Goal: Task Accomplishment & Management: Complete application form

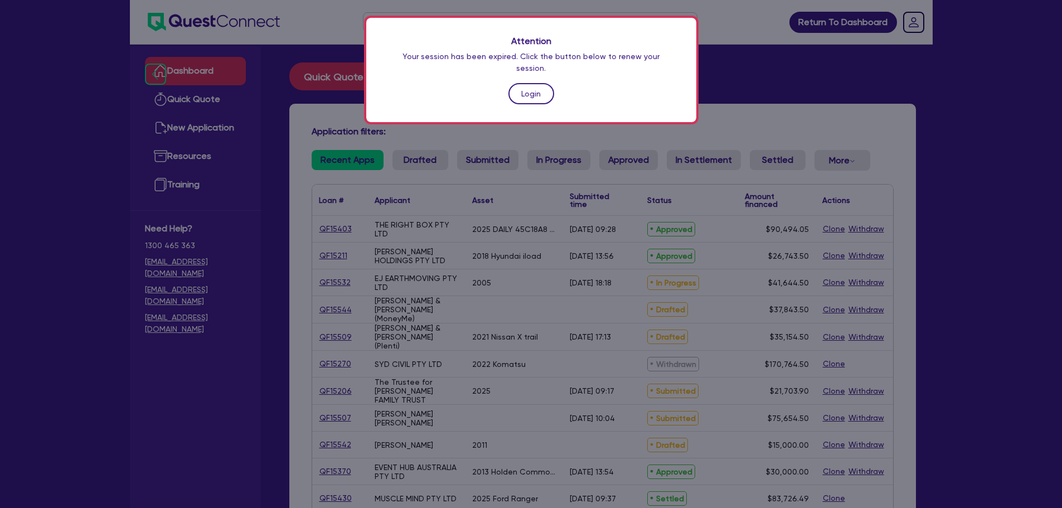
click at [513, 83] on link "Login" at bounding box center [531, 93] width 46 height 21
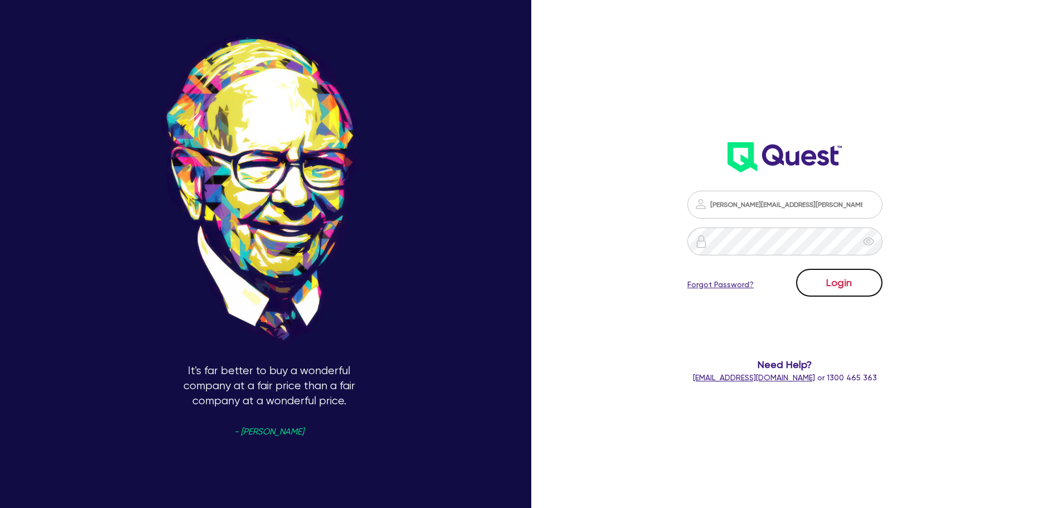
click at [806, 279] on button "Login" at bounding box center [839, 283] width 86 height 28
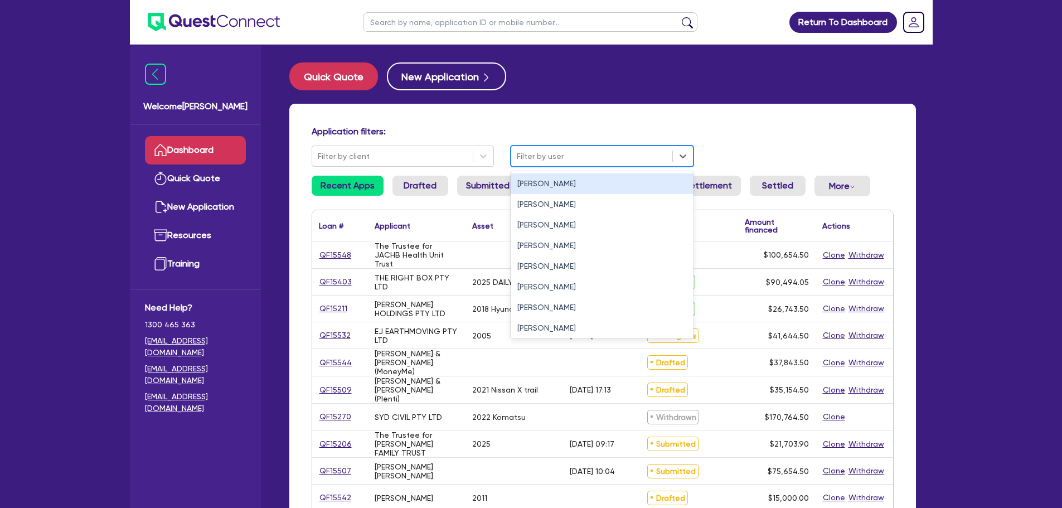
click at [535, 152] on div at bounding box center [592, 156] width 150 height 14
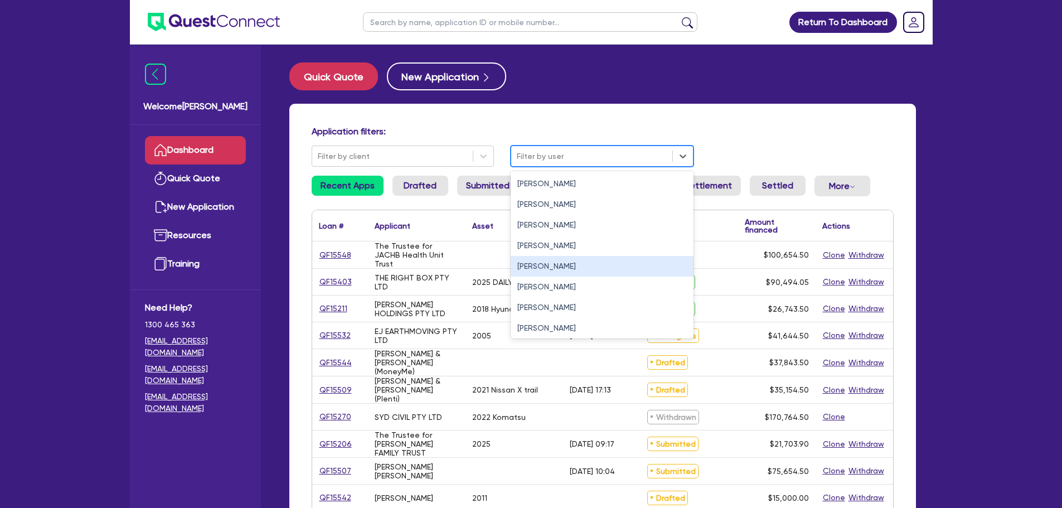
click at [551, 265] on div "[PERSON_NAME]" at bounding box center [601, 266] width 183 height 21
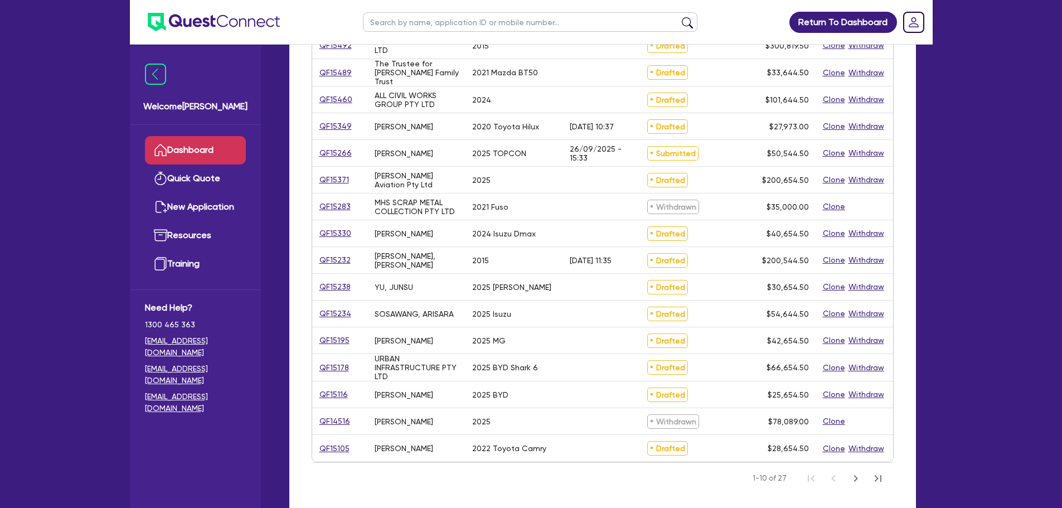
scroll to position [317, 0]
click at [846, 478] on button "Next Page" at bounding box center [855, 477] width 22 height 22
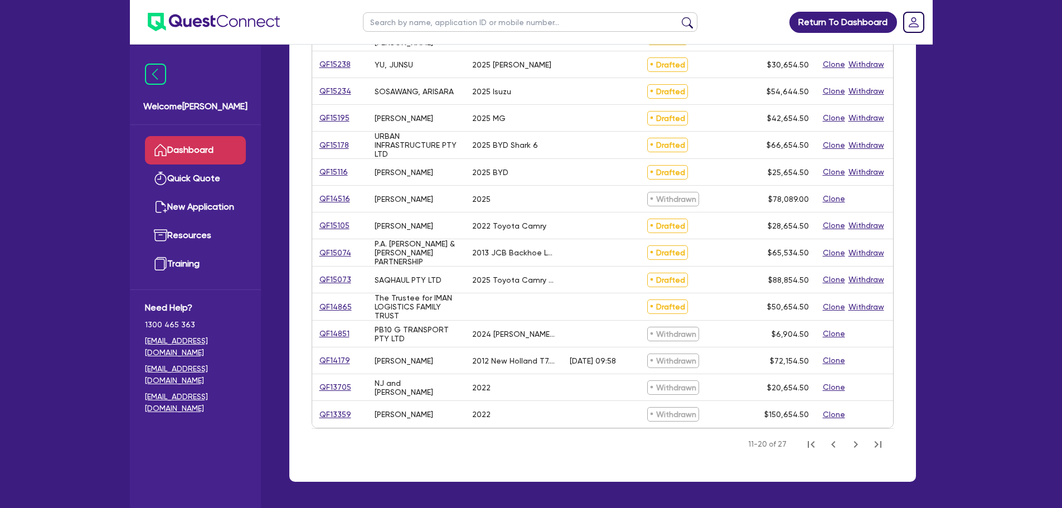
scroll to position [284, 0]
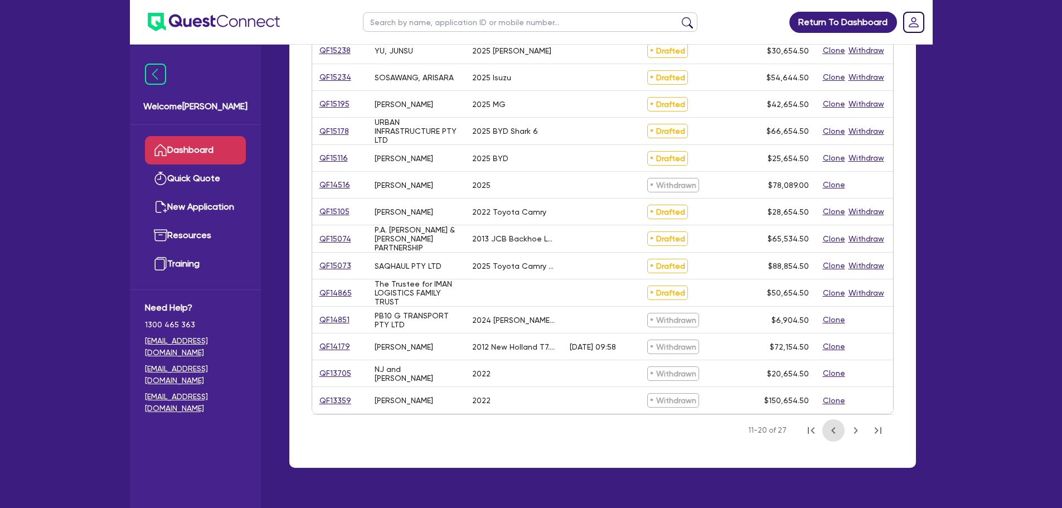
click at [833, 435] on icon "Previous Page" at bounding box center [832, 430] width 13 height 13
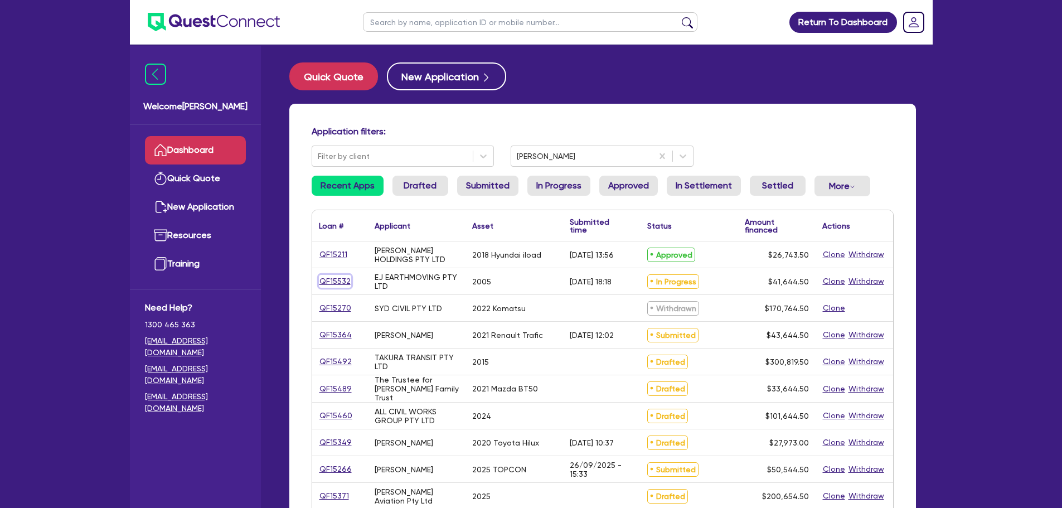
click at [340, 276] on link "QF15532" at bounding box center [335, 281] width 32 height 13
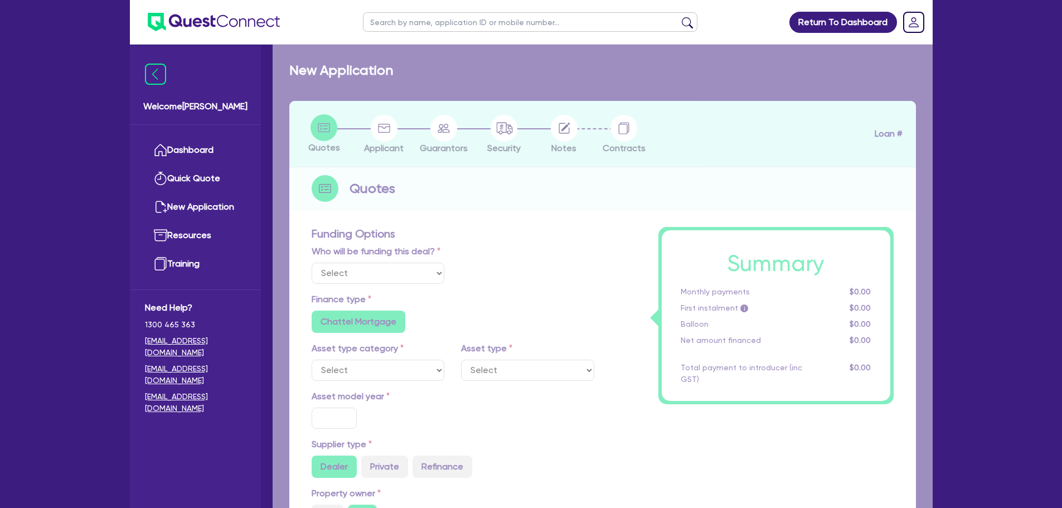
select select "Quest Finance - Own Book"
select select "PRIMARY_ASSETS"
type input "2005"
radio input "false"
radio input "true"
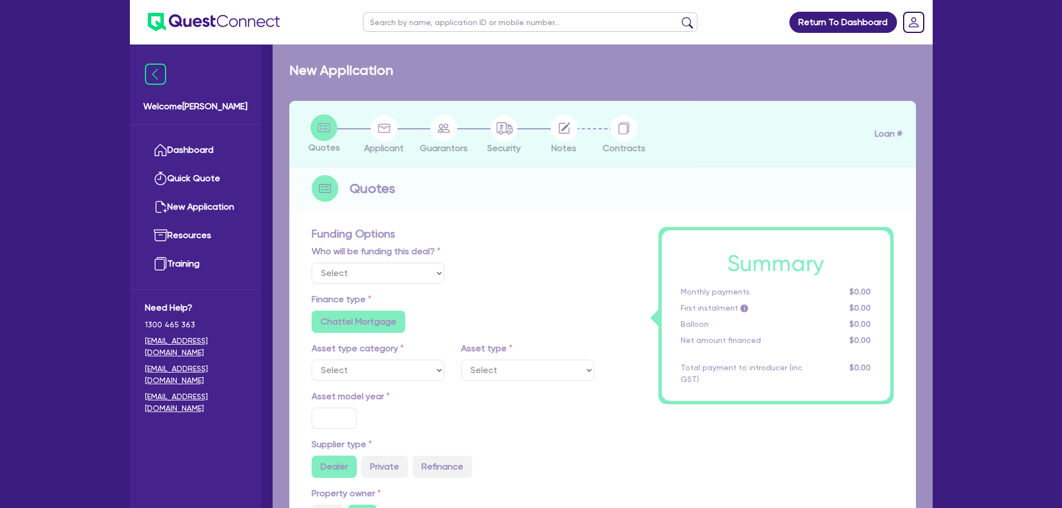
type input "50,000"
type input "10,000"
type input "7"
type input "2,915.12"
type input "18.95"
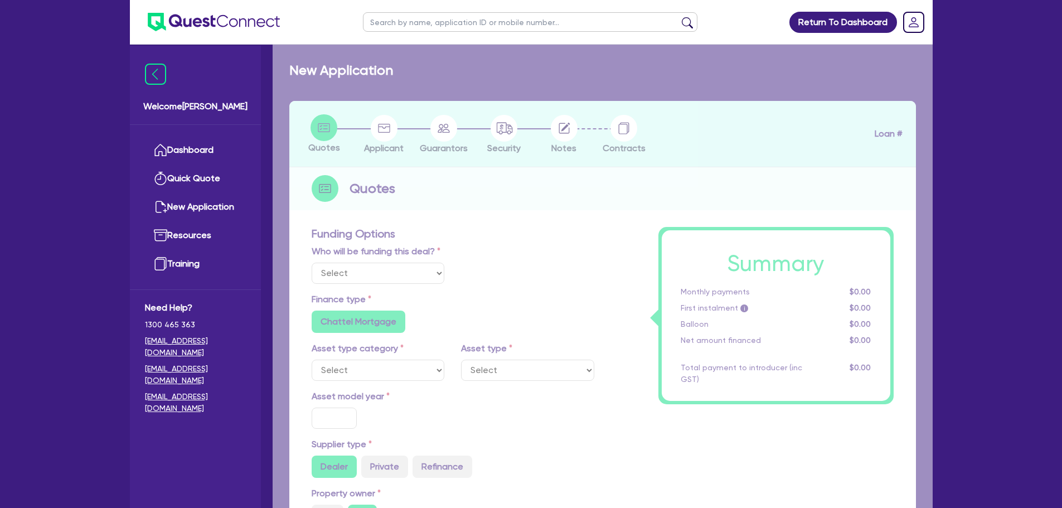
type input "900"
radio input "true"
select select "HEAVY_TRUCKS"
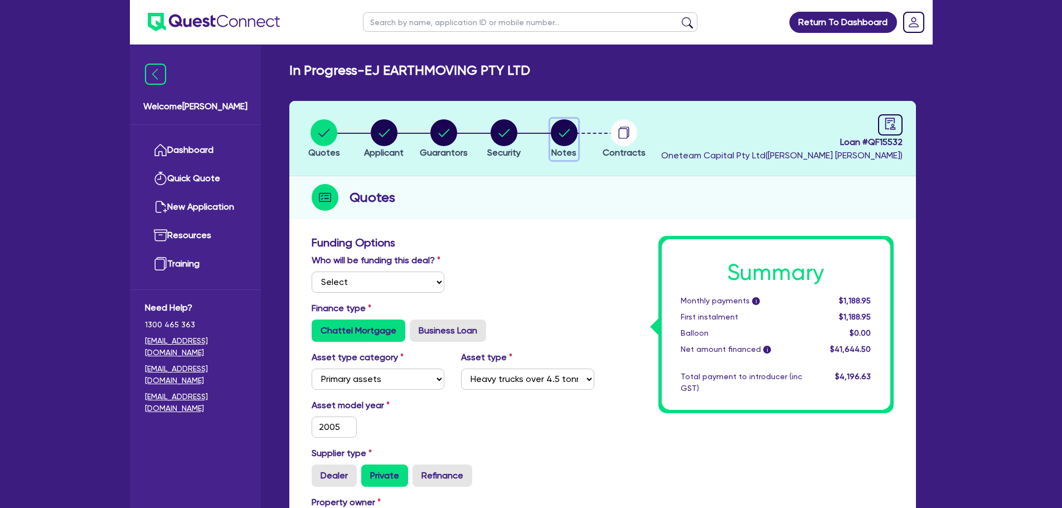
click at [563, 145] on circle "button" at bounding box center [564, 132] width 27 height 27
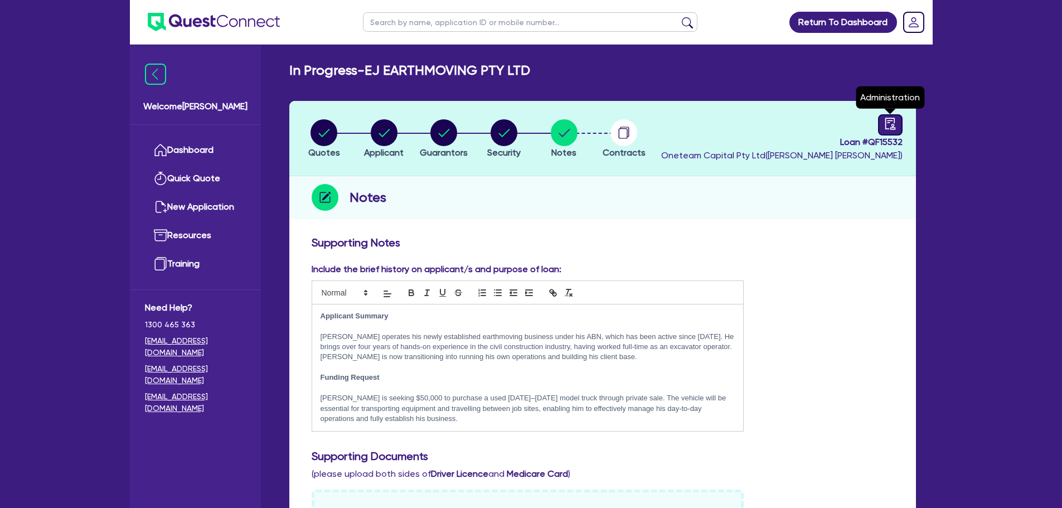
click at [880, 118] on div at bounding box center [890, 124] width 25 height 21
select select "IN_PROGRESS_CREDIT_WAITING_FOR_MORE_INFO"
select select "Quest Finance - Own Book"
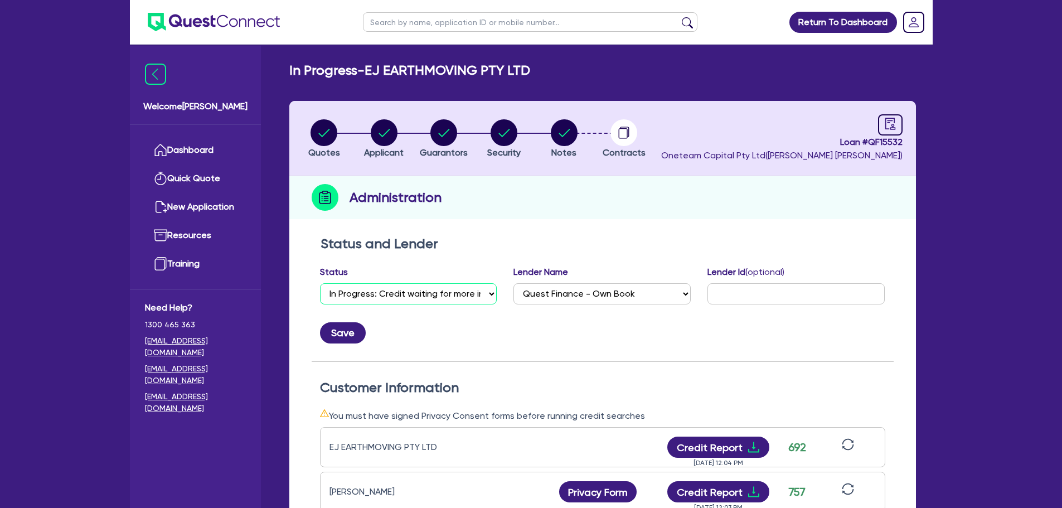
click at [433, 298] on select "Select Quoted Drafted: New Drafted: Amended Submitted: New Submitted: Amended I…" at bounding box center [408, 293] width 177 height 21
click at [441, 325] on div "Save" at bounding box center [603, 328] width 582 height 30
click at [207, 148] on link "Dashboard" at bounding box center [195, 150] width 101 height 28
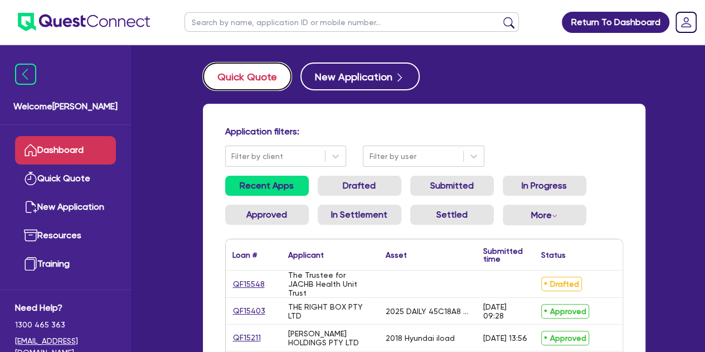
click at [233, 72] on button "Quick Quote" at bounding box center [247, 76] width 89 height 28
select select "Other"
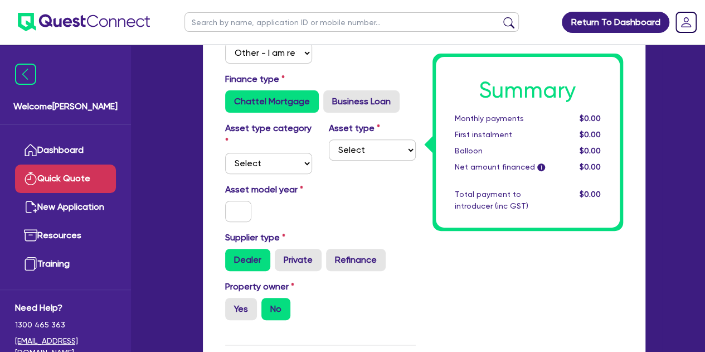
scroll to position [130, 0]
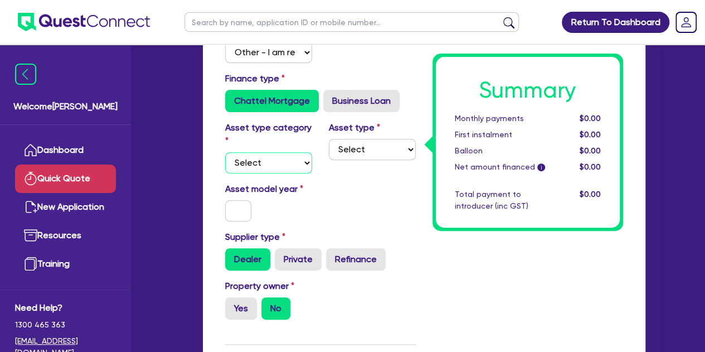
click at [249, 154] on select "Select Cars and light trucks Primary assets Secondary assets Tertiary assets" at bounding box center [268, 162] width 87 height 21
select select "CARS_AND_LIGHT_TRUCKS"
click at [225, 152] on select "Select Cars and light trucks Primary assets Secondary assets Tertiary assets" at bounding box center [268, 162] width 87 height 21
click at [347, 160] on div "Asset type Select Passenger vehicles Vans and utes Light trucks up to 4.5 tonne" at bounding box center [372, 147] width 104 height 52
click at [358, 151] on select "Select Passenger vehicles Vans and utes Light trucks up to 4.5 tonne" at bounding box center [372, 149] width 87 height 21
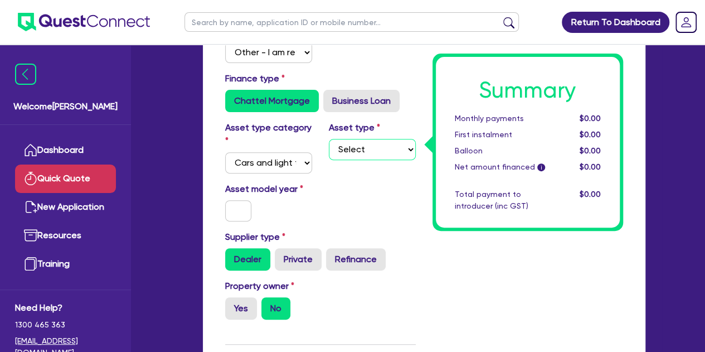
select select "VANS_AND_UTES"
click at [329, 139] on select "Select Passenger vehicles Vans and utes Light trucks up to 4.5 tonne" at bounding box center [372, 149] width 87 height 21
click at [242, 206] on input "text" at bounding box center [238, 210] width 27 height 21
type input "6"
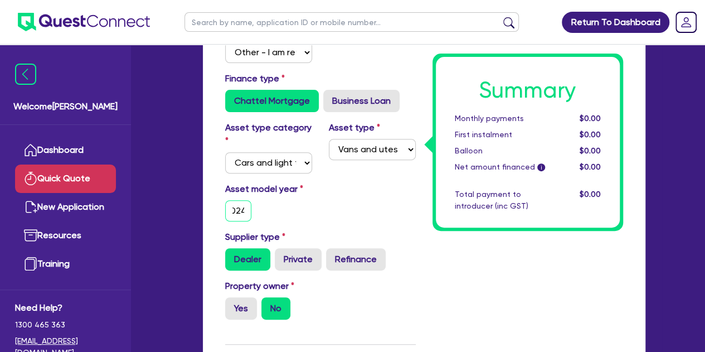
type input "2024"
click at [280, 211] on div "Asset model year [DATE]" at bounding box center [269, 201] width 104 height 39
click at [304, 218] on div "Asset model year [DATE]" at bounding box center [269, 201] width 104 height 39
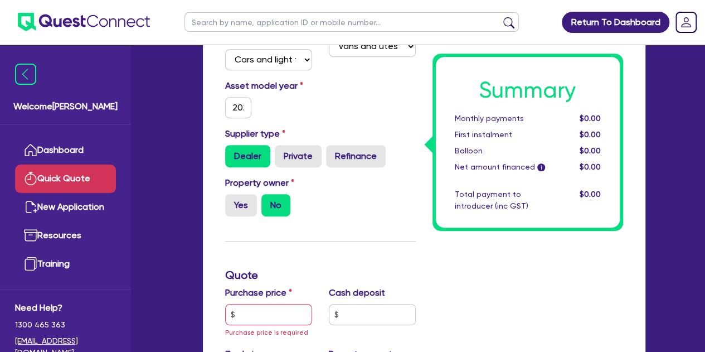
scroll to position [236, 0]
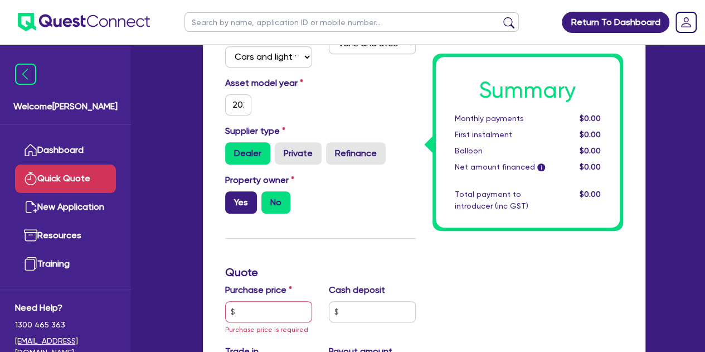
click at [242, 207] on label "Yes" at bounding box center [241, 202] width 32 height 22
click at [232, 198] on input "Yes" at bounding box center [228, 194] width 7 height 7
radio input "true"
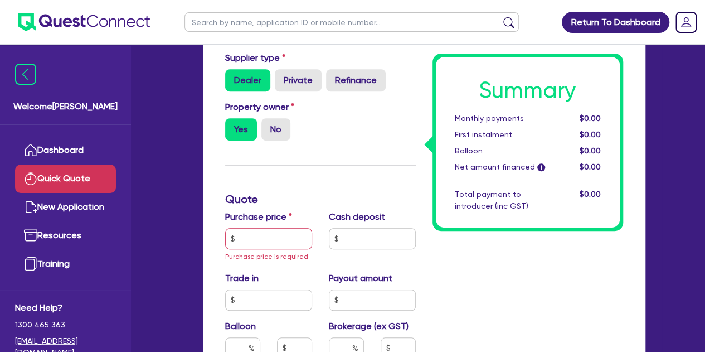
scroll to position [312, 0]
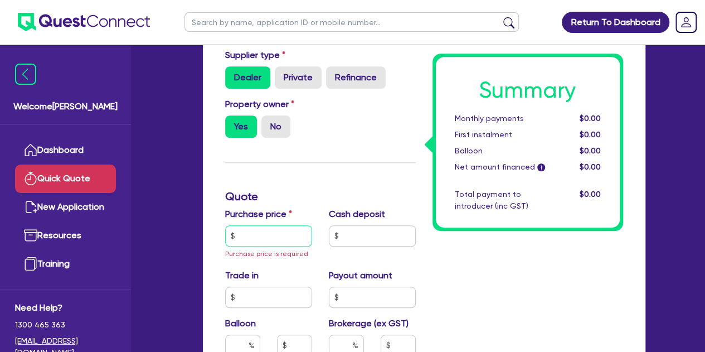
click at [253, 230] on input "text" at bounding box center [268, 235] width 87 height 21
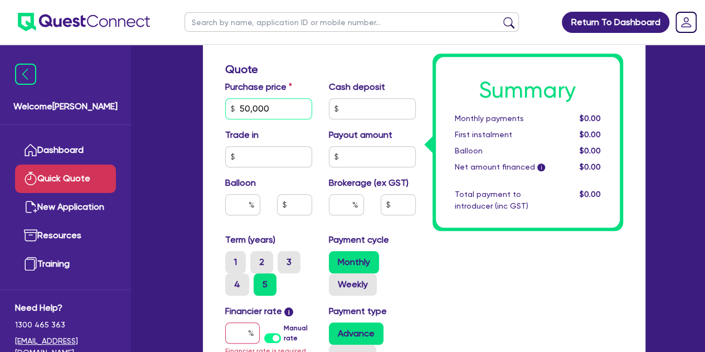
scroll to position [445, 0]
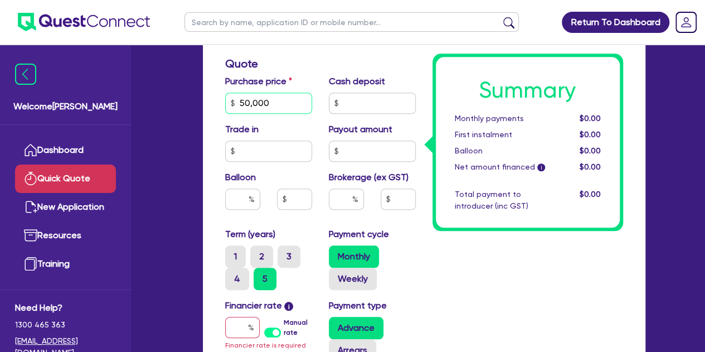
type input "50,000"
click at [234, 327] on input "text" at bounding box center [242, 327] width 35 height 21
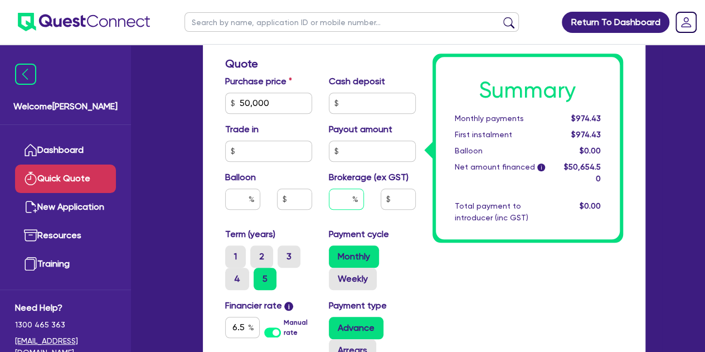
click at [337, 201] on input "text" at bounding box center [346, 198] width 35 height 21
click at [243, 322] on input "6.5" at bounding box center [242, 327] width 35 height 21
type input "6.69"
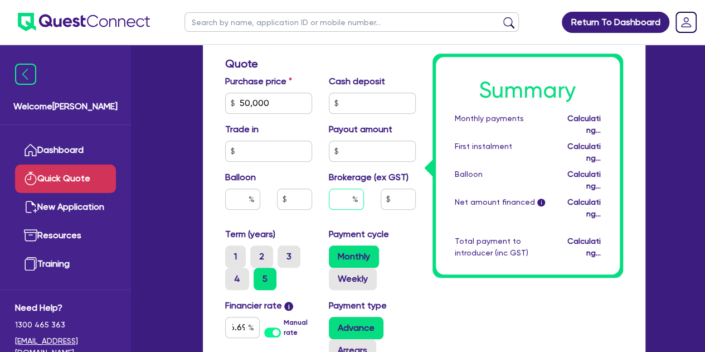
click at [348, 203] on input "text" at bounding box center [346, 198] width 35 height 21
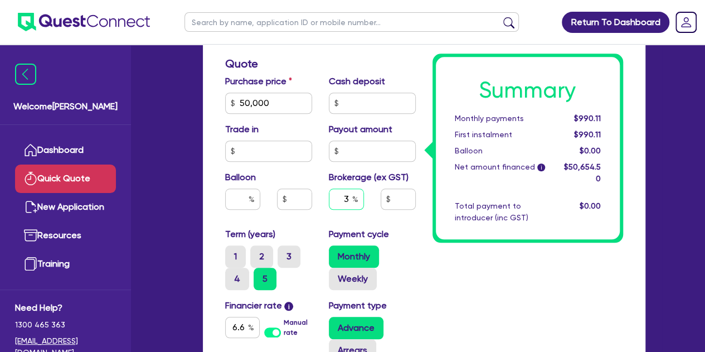
type input "3"
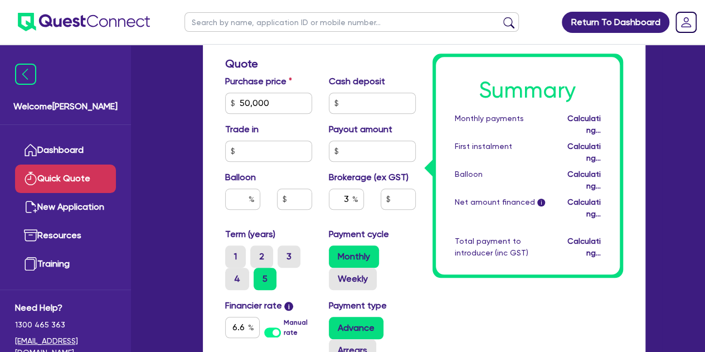
click at [395, 266] on div "Monthly Weekly" at bounding box center [372, 267] width 87 height 45
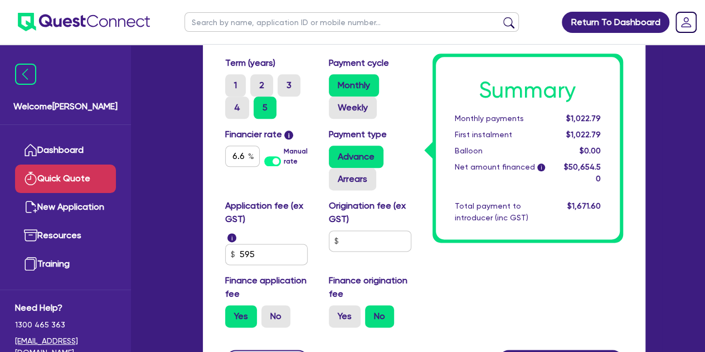
scroll to position [601, 0]
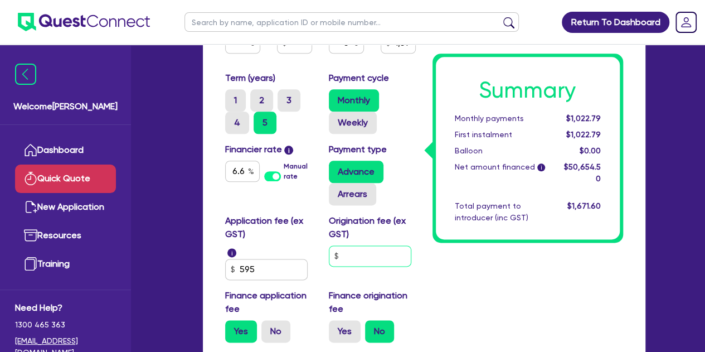
click at [359, 253] on input "text" at bounding box center [370, 255] width 82 height 21
type input "1,519.64"
type input "9"
type input "1,519.64"
type input "90"
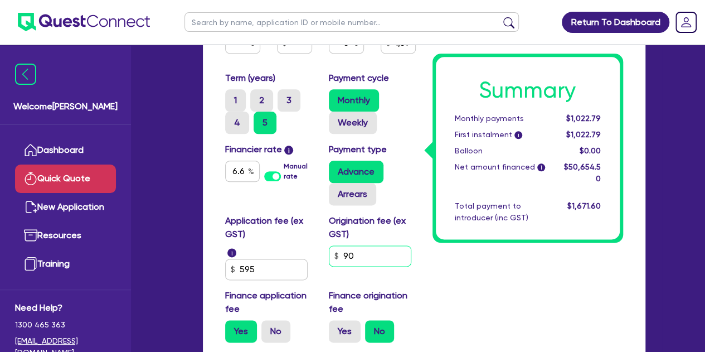
type input "1,519.64"
type input "900"
type input "1,519.64"
click at [347, 325] on label "Yes" at bounding box center [345, 331] width 32 height 22
click at [336, 325] on input "Yes" at bounding box center [332, 323] width 7 height 7
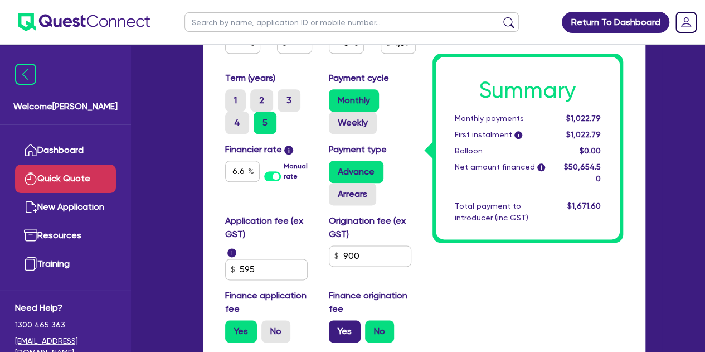
radio input "true"
type input "1,549.34"
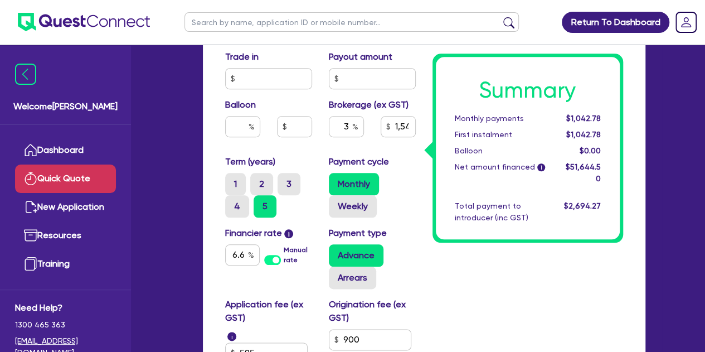
scroll to position [510, 0]
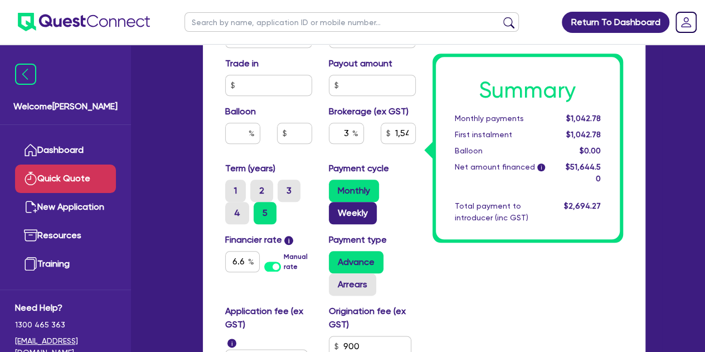
click at [344, 220] on label "Weekly" at bounding box center [353, 213] width 48 height 22
click at [336, 209] on input "Weekly" at bounding box center [332, 205] width 7 height 7
radio input "true"
type input "1,549.34"
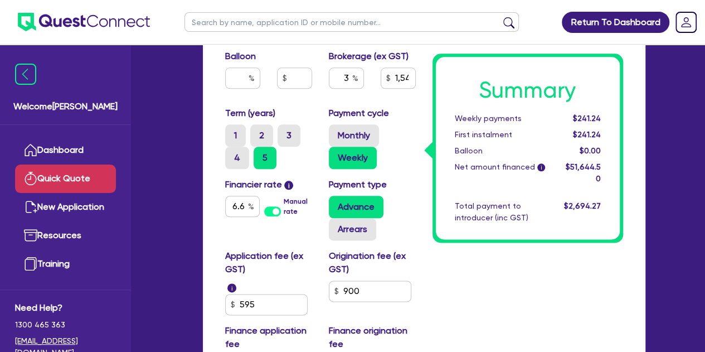
scroll to position [565, 0]
click at [357, 141] on label "Monthly" at bounding box center [354, 136] width 50 height 22
click at [336, 132] on input "Monthly" at bounding box center [332, 128] width 7 height 7
radio input "true"
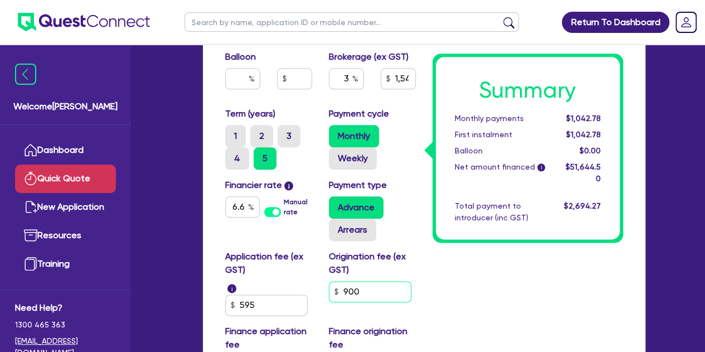
click at [372, 289] on input "900" at bounding box center [370, 291] width 82 height 21
type input "1,549.34"
type input "90"
type input "1,549.34"
type input "9"
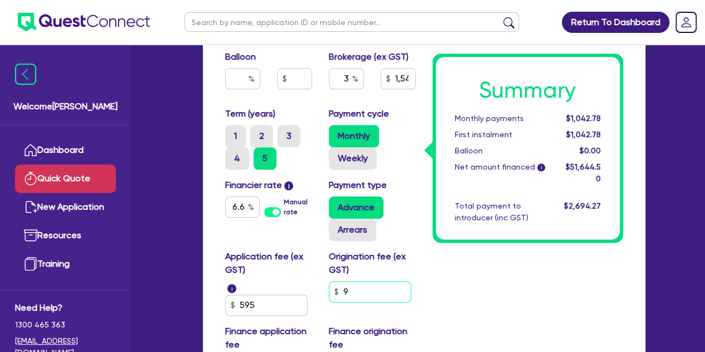
type input "1,549.34"
click at [351, 301] on input "text" at bounding box center [370, 291] width 82 height 21
type input "1,519.64"
type input "9"
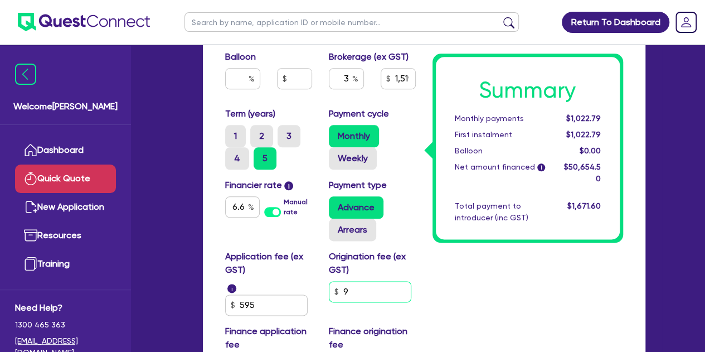
type input "1,519.64"
type input "90"
type input "1,519.64"
type input "900"
type input "1,549.34"
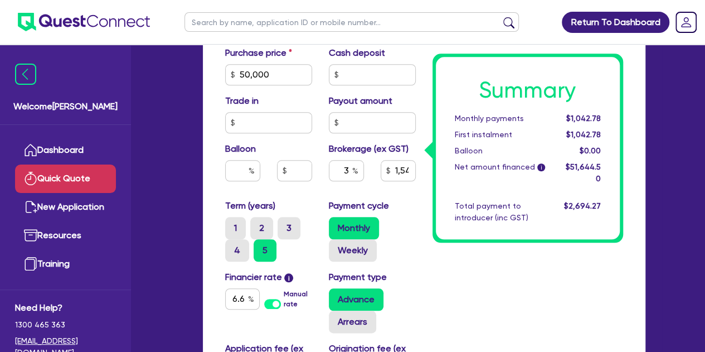
scroll to position [473, 0]
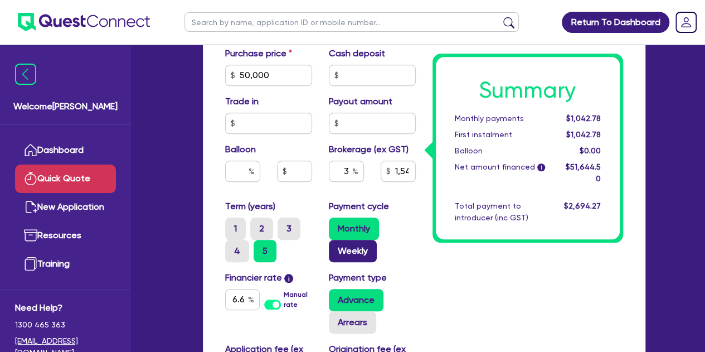
click at [344, 255] on label "Weekly" at bounding box center [353, 251] width 48 height 22
click at [336, 247] on input "Weekly" at bounding box center [332, 243] width 7 height 7
radio input "true"
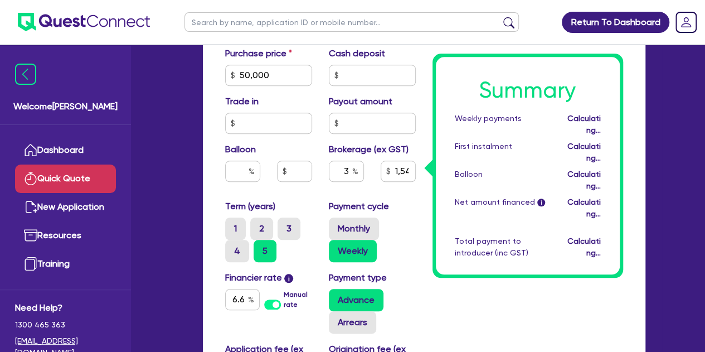
type input "1,549.34"
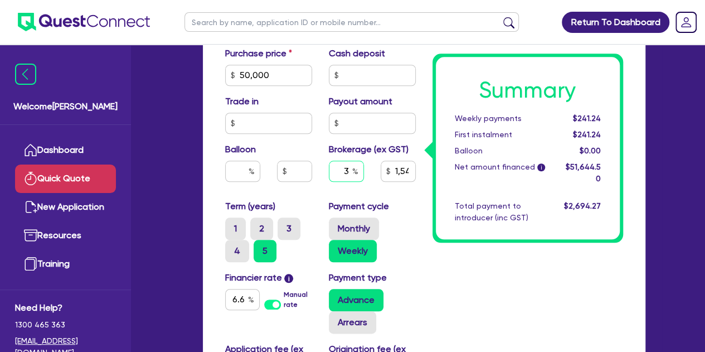
click at [350, 176] on input "3" at bounding box center [346, 170] width 35 height 21
type input "1,549.34"
type input "4"
type input "1,549.34"
type input "4"
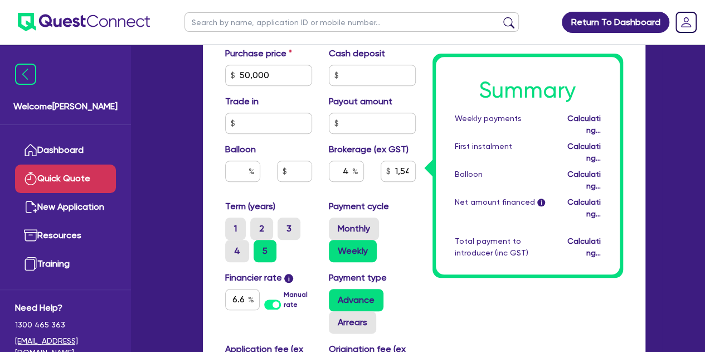
type input "2,065.78"
click at [367, 192] on div "Purchase price 50,000 Cash deposit Trade in Payout amount Balloon Brokerage (ex…" at bounding box center [320, 123] width 207 height 153
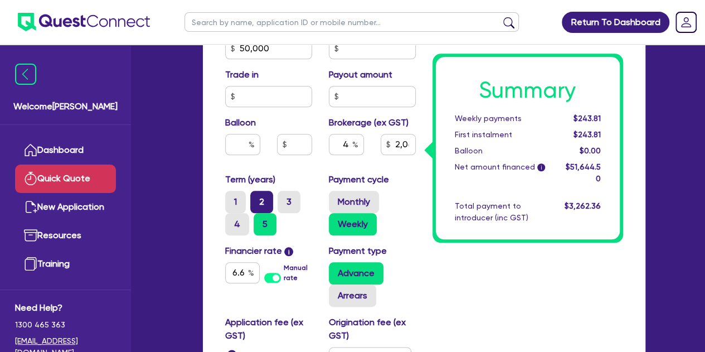
scroll to position [501, 0]
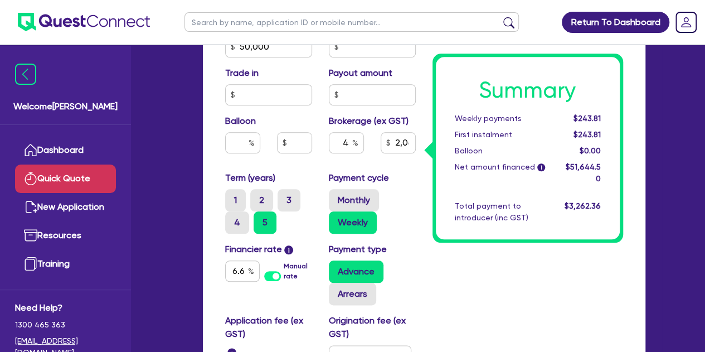
click at [198, 244] on div "Funding Options Who will be funding this deal? Select I will fund 100% I will c…" at bounding box center [423, 60] width 459 height 921
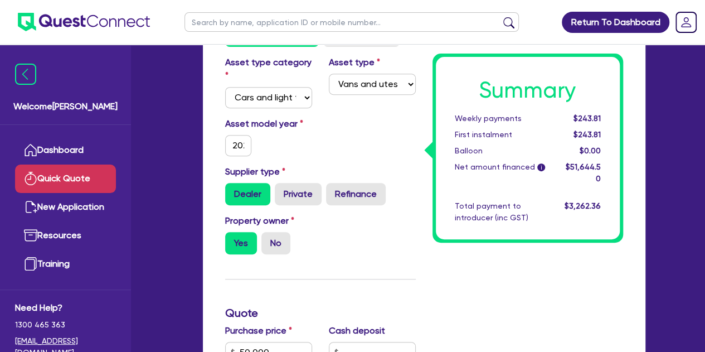
scroll to position [0, 0]
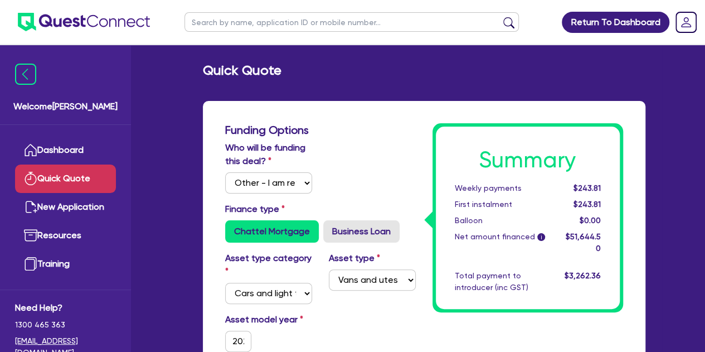
click at [374, 148] on div "Who will be funding this deal? Select I will fund 100% I will co-fund with Ques…" at bounding box center [320, 171] width 207 height 61
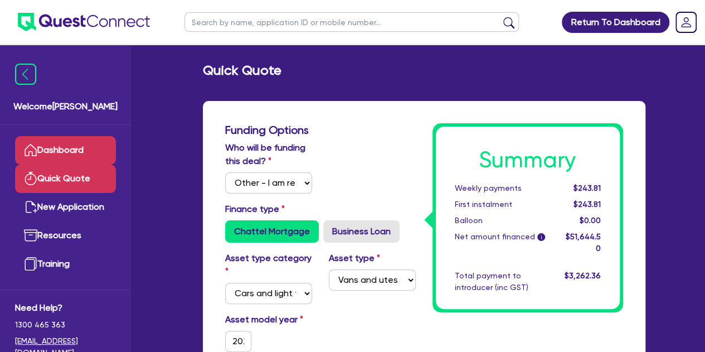
click at [75, 156] on link "Dashboard" at bounding box center [65, 150] width 101 height 28
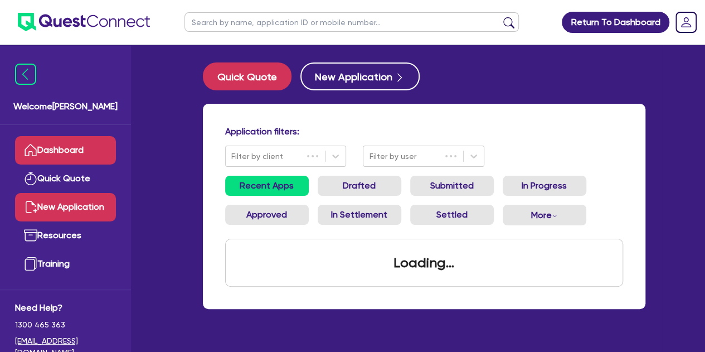
click at [72, 196] on link "New Application" at bounding box center [65, 207] width 101 height 28
select select "Other"
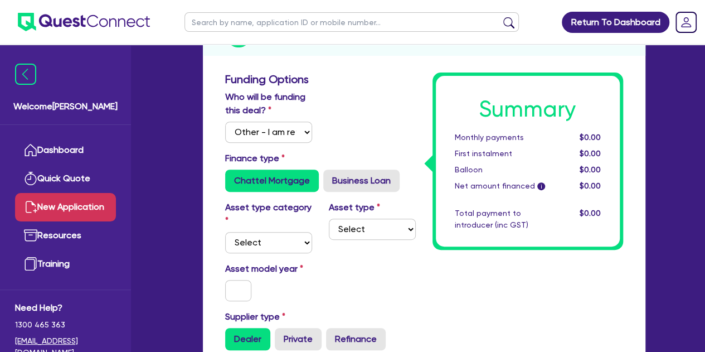
scroll to position [155, 0]
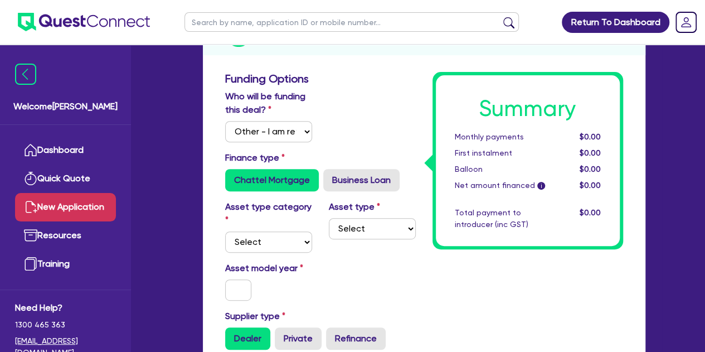
click at [357, 136] on div "Who will be funding this deal? Select I will fund 100% I will co-fund with Ques…" at bounding box center [320, 120] width 207 height 61
click at [276, 247] on select "Select Cars and light trucks Primary assets Secondary assets Tertiary assets" at bounding box center [268, 241] width 87 height 21
click at [260, 249] on select "Select Cars and light trucks Primary assets Secondary assets Tertiary assets" at bounding box center [268, 241] width 87 height 21
select select "CARS_AND_LIGHT_TRUCKS"
click at [225, 231] on select "Select Cars and light trucks Primary assets Secondary assets Tertiary assets" at bounding box center [268, 241] width 87 height 21
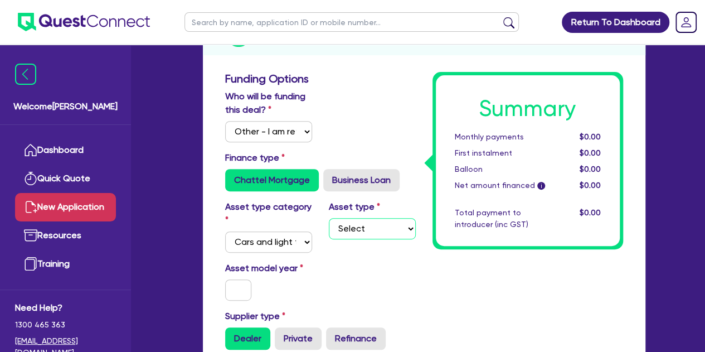
click at [359, 230] on select "Select Passenger vehicles Vans and utes Light trucks up to 4.5 tonne" at bounding box center [372, 228] width 87 height 21
select select "VANS_AND_UTES"
click at [329, 218] on select "Select Passenger vehicles Vans and utes Light trucks up to 4.5 tonne" at bounding box center [372, 228] width 87 height 21
click at [246, 281] on input "text" at bounding box center [238, 289] width 27 height 21
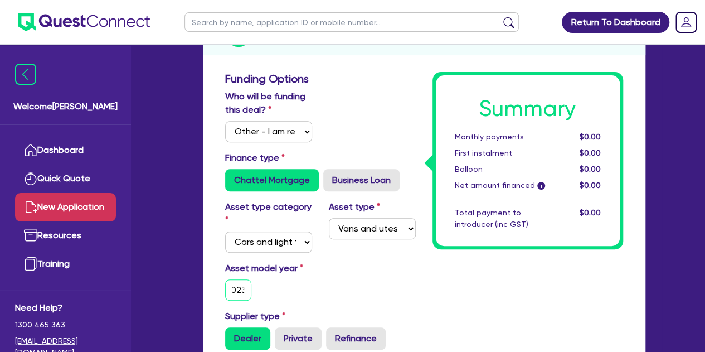
type input "2023"
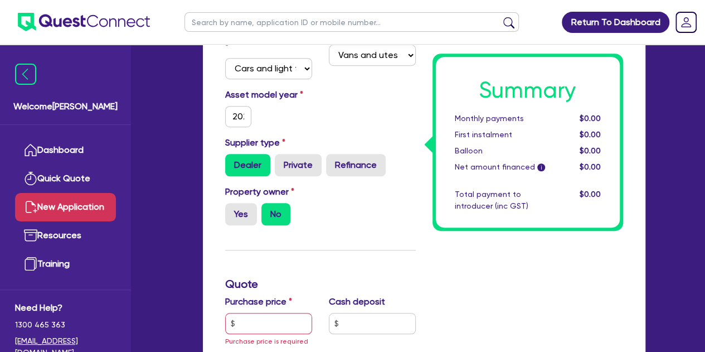
scroll to position [325, 0]
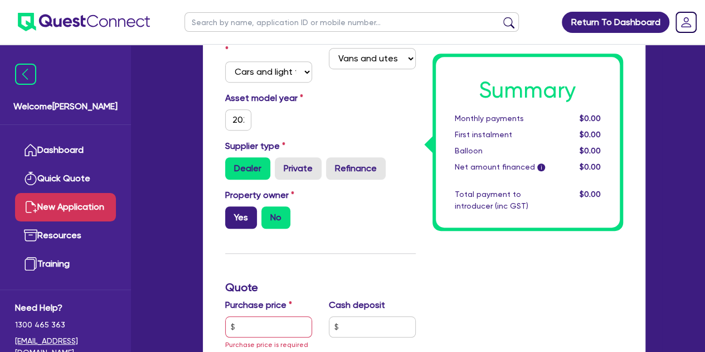
click at [237, 213] on label "Yes" at bounding box center [241, 217] width 32 height 22
click at [232, 213] on input "Yes" at bounding box center [228, 209] width 7 height 7
radio input "true"
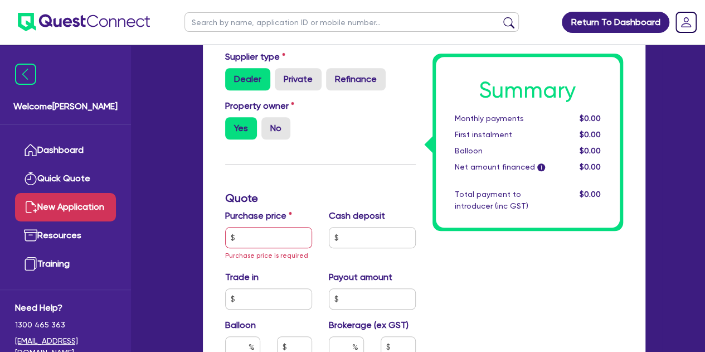
scroll to position [416, 0]
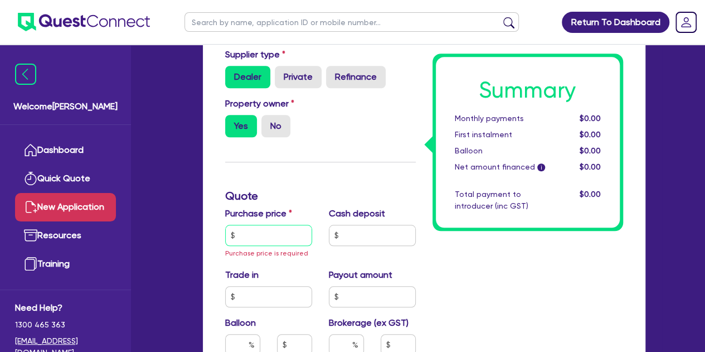
click at [248, 240] on input "text" at bounding box center [268, 235] width 87 height 21
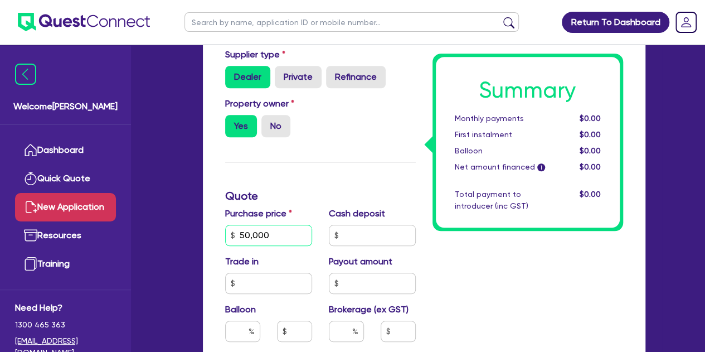
type input "50,000"
click at [206, 246] on div "Funding Options Who will be funding this deal? Select I will fund 100% I will c…" at bounding box center [424, 264] width 442 height 919
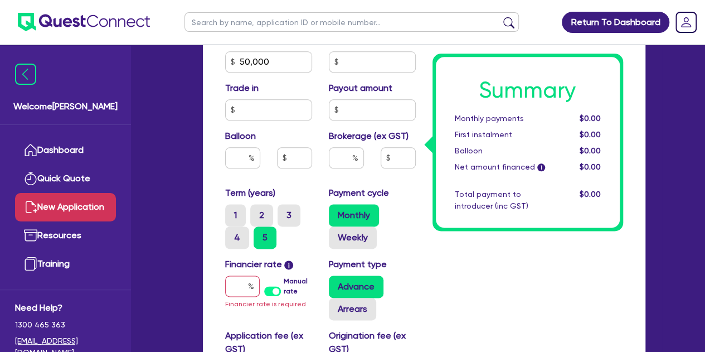
scroll to position [593, 0]
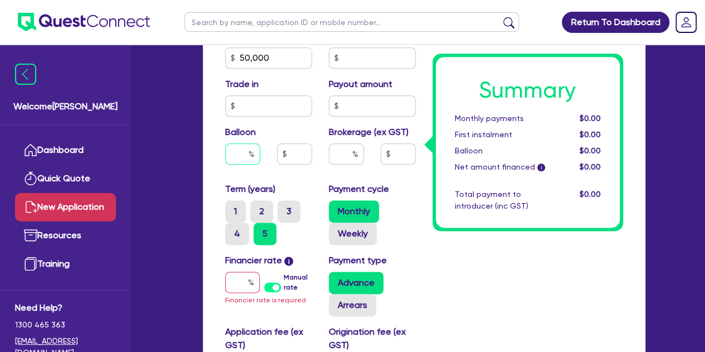
click at [239, 155] on input "text" at bounding box center [242, 153] width 35 height 21
type input "6"
click at [227, 284] on input "text" at bounding box center [242, 281] width 35 height 21
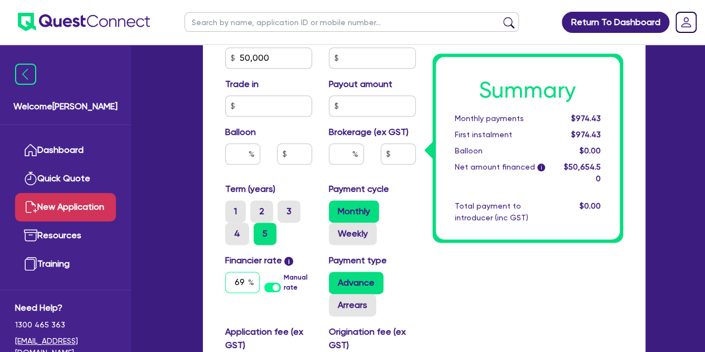
type input "6"
type input "6.79"
click at [202, 231] on div "Quotes Applicant [GEOGRAPHIC_DATA] Security Notes Contracts Quotes Funding Opti…" at bounding box center [423, 19] width 459 height 1025
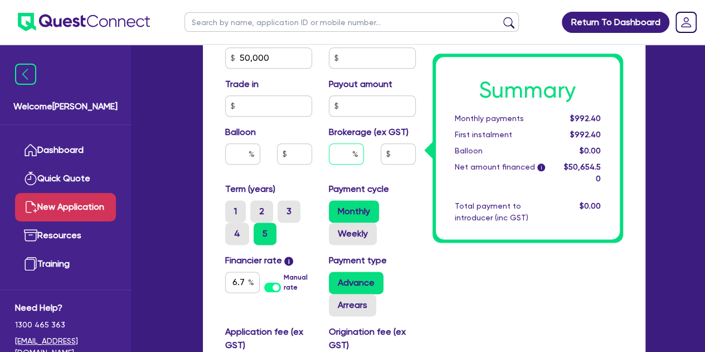
click at [339, 153] on input "text" at bounding box center [346, 153] width 35 height 21
type input "3"
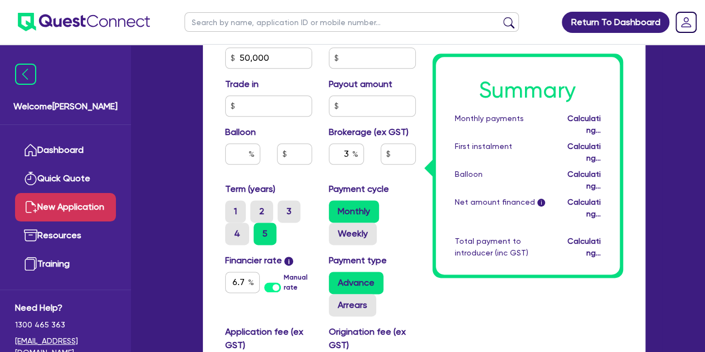
click at [381, 180] on div "Purchase price 50,000 Cash deposit Trade in Payout amount Balloon Brokerage (ex…" at bounding box center [320, 106] width 207 height 153
type input "1,519.64"
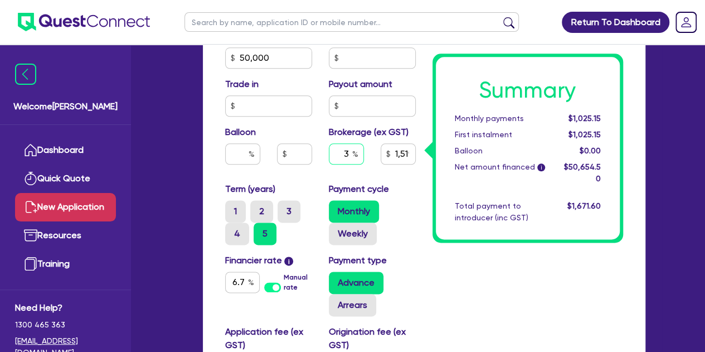
click at [357, 159] on input "3" at bounding box center [346, 153] width 35 height 21
type input "1,519.64"
type input "4"
type input "1,519.64"
type input "4"
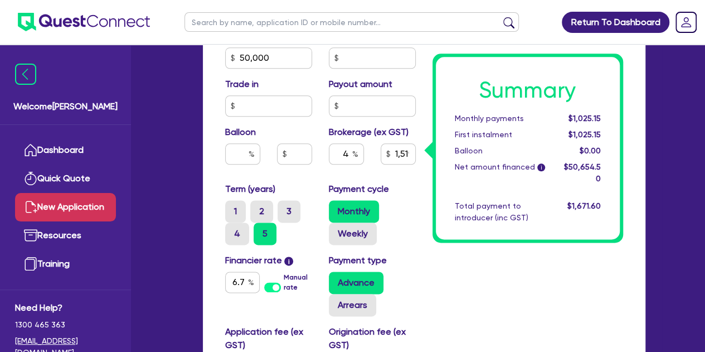
click at [298, 182] on div "Term (years) 1 2 3 4 5" at bounding box center [269, 213] width 104 height 62
type input "2,026.18"
click at [352, 231] on label "Weekly" at bounding box center [353, 233] width 48 height 22
click at [336, 230] on input "Weekly" at bounding box center [332, 225] width 7 height 7
radio input "true"
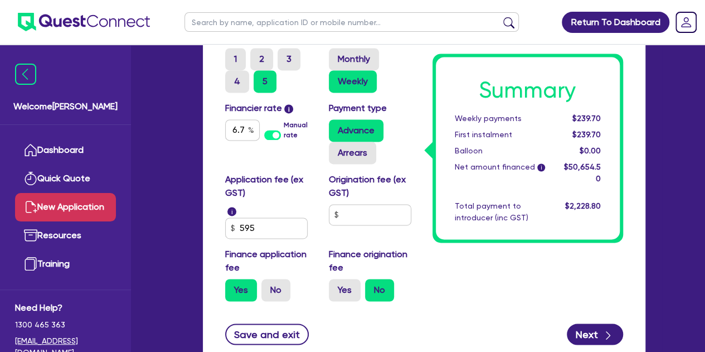
scroll to position [747, 0]
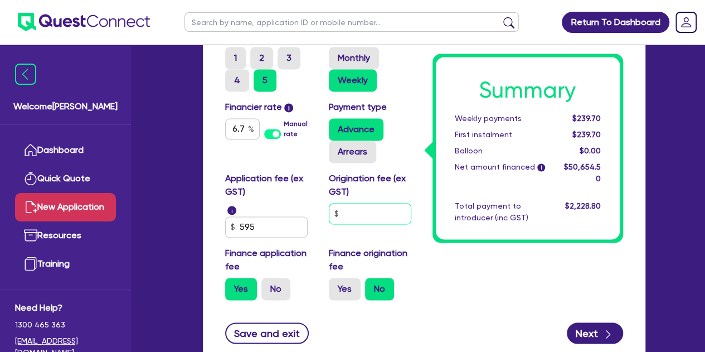
click at [344, 218] on input "text" at bounding box center [370, 213] width 82 height 21
type input "2,026.18"
type input "9"
type input "2,026.18"
type input "90"
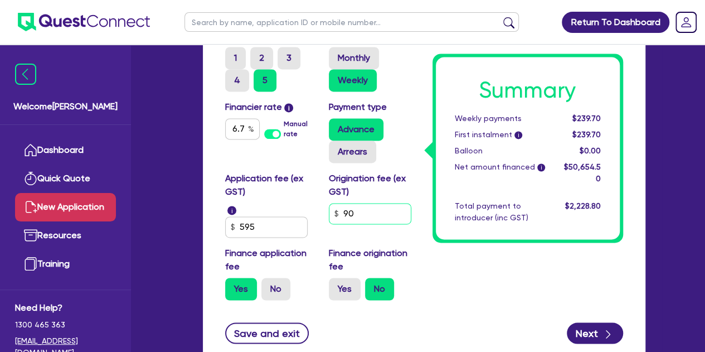
type input "2,026.18"
type input "900"
type input "2,026.18"
click at [348, 287] on label "Yes" at bounding box center [345, 289] width 32 height 22
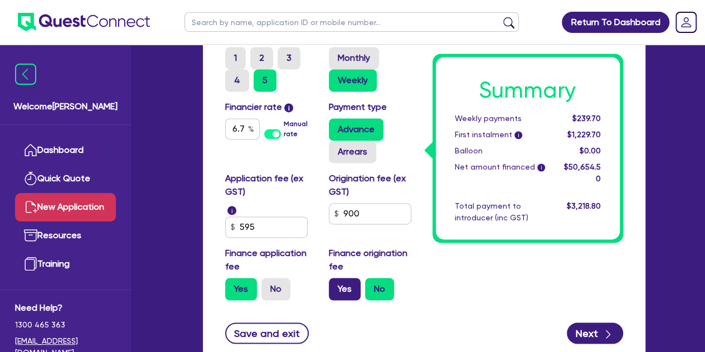
click at [336, 285] on input "Yes" at bounding box center [332, 281] width 7 height 7
radio input "true"
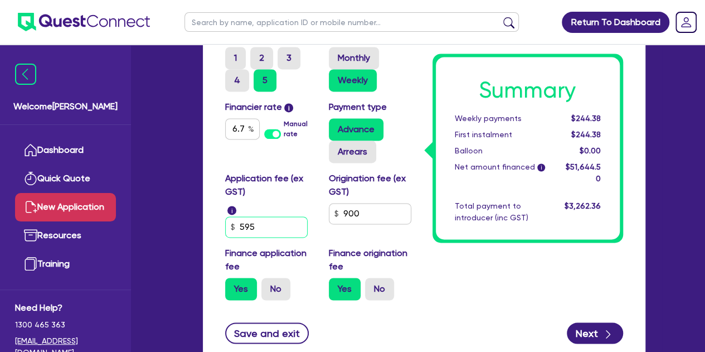
click at [273, 227] on input "595" at bounding box center [266, 226] width 82 height 21
type input "2,065.78"
type input "59"
type input "2,065.78"
type input "5"
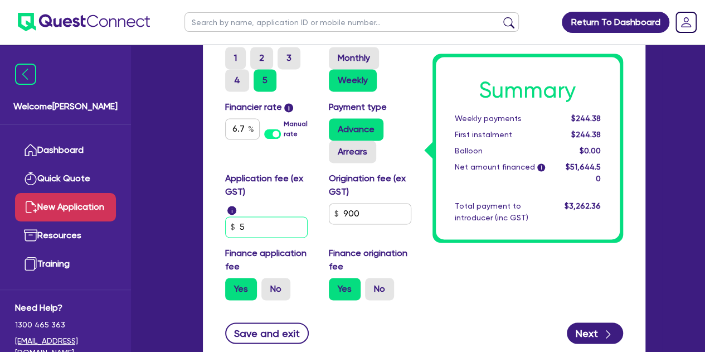
type input "2,065.78"
type input "4"
type input "2,065.78"
type input "49"
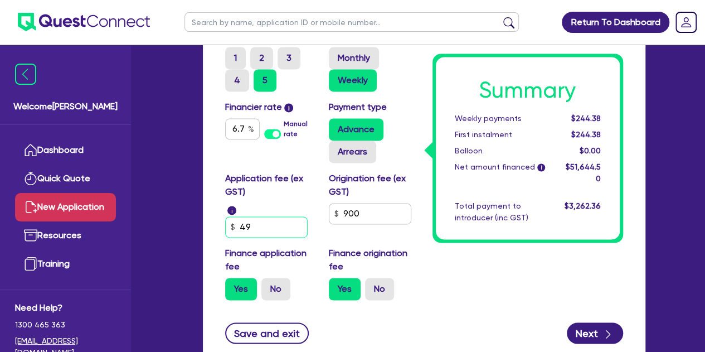
type input "2,065.78"
type input "499"
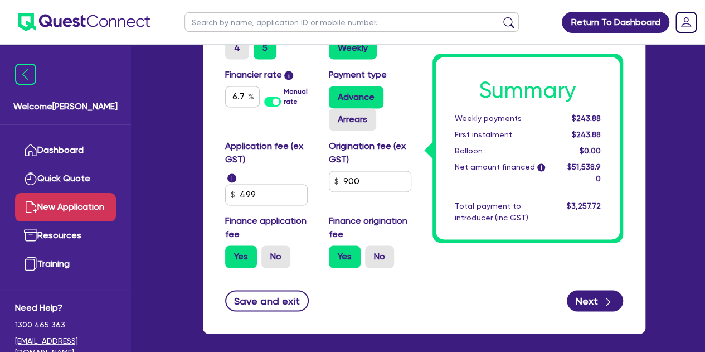
scroll to position [780, 0]
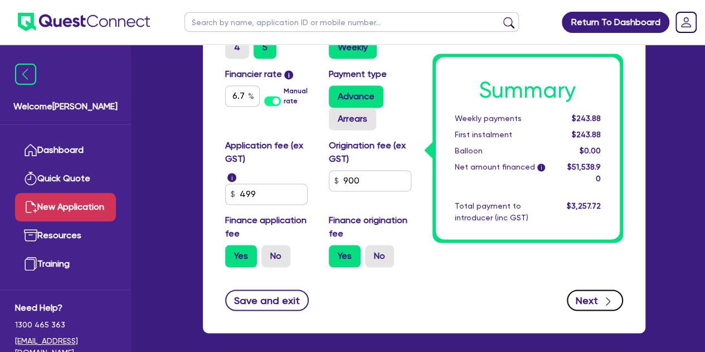
click at [574, 298] on button "Next" at bounding box center [595, 299] width 56 height 21
type input "2,061.56"
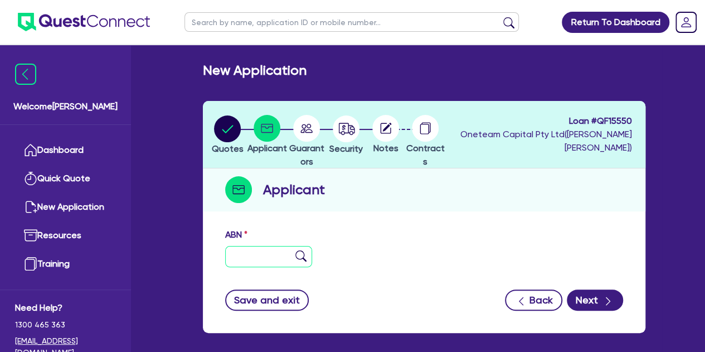
click at [244, 252] on input "text" at bounding box center [268, 256] width 87 height 21
paste input "20 357 911 640"
type input "20 357 911 640"
click at [303, 254] on img at bounding box center [300, 255] width 11 height 11
type input "[PERSON_NAME]"
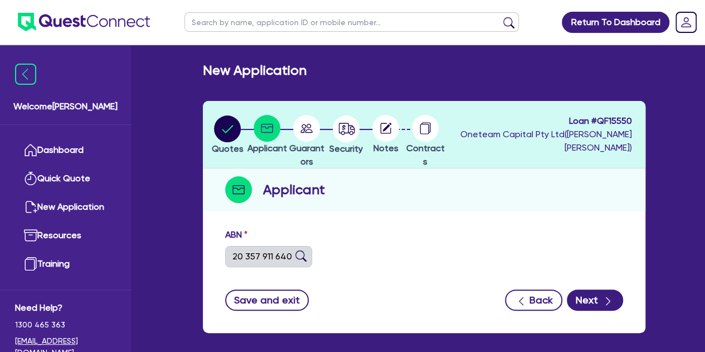
select select "SOLE_TRADER"
type input "[DATE]"
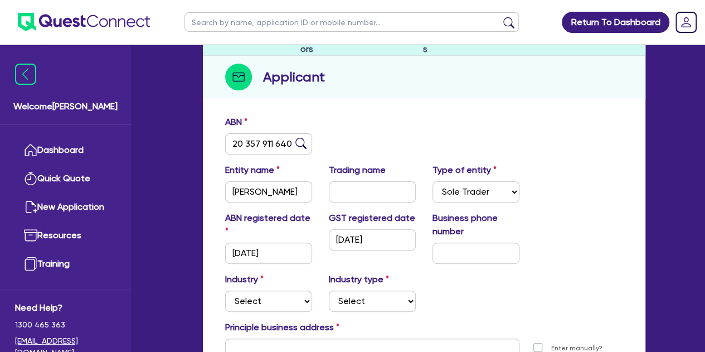
click at [575, 241] on div "ABN registered date [DATE] GST registered date [DATE] Business phone number" at bounding box center [424, 241] width 415 height 61
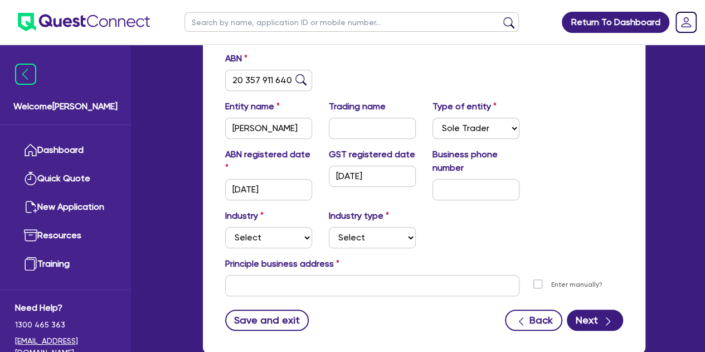
scroll to position [178, 0]
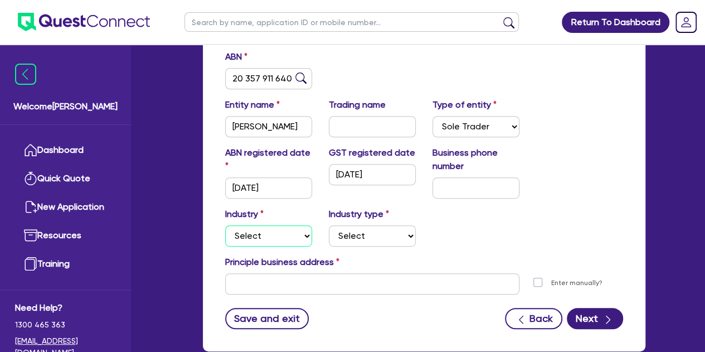
click at [267, 237] on select "Select Accomodation & Food Services Administrative & Support Services Agricultu…" at bounding box center [268, 235] width 87 height 21
click at [225, 225] on select "Select Accomodation & Food Services Administrative & Support Services Agricultu…" at bounding box center [268, 235] width 87 height 21
click at [341, 238] on select "Select Artists Musicians Writers Performers Venue Operators Sports Venue Gyms S…" at bounding box center [372, 235] width 87 height 21
click at [270, 241] on select "Select Accomodation & Food Services Administrative & Support Services Agricultu…" at bounding box center [268, 235] width 87 height 21
click at [225, 225] on select "Select Accomodation & Food Services Administrative & Support Services Agricultu…" at bounding box center [268, 235] width 87 height 21
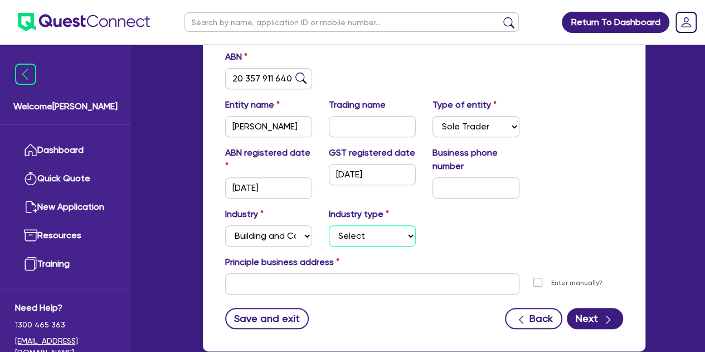
click at [348, 236] on select "Select Trades People Providing Services Direct to Consumers Trades People Provi…" at bounding box center [372, 235] width 87 height 21
click at [254, 235] on select "Select Accomodation & Food Services Administrative & Support Services Agricultu…" at bounding box center [268, 235] width 87 height 21
select select "MANUFACTURING"
click at [225, 225] on select "Select Accomodation & Food Services Administrative & Support Services Agricultu…" at bounding box center [268, 235] width 87 height 21
click at [349, 232] on select "Select Food Processing & Manufacturing Bottled Drinks & Brewed Beverages Textil…" at bounding box center [372, 235] width 87 height 21
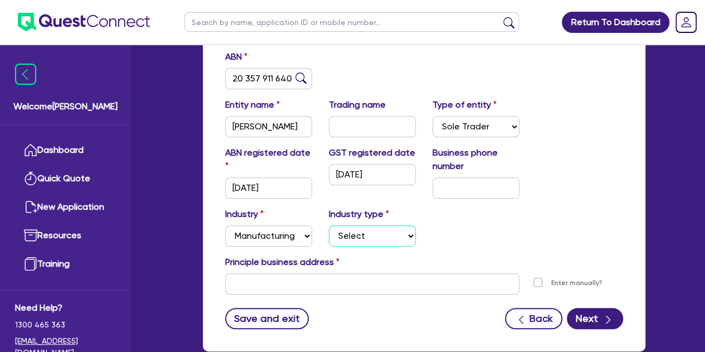
select select "HOUSEHOLD_GOOD"
click at [329, 225] on select "Select Food Processing & Manufacturing Bottled Drinks & Brewed Beverages Textil…" at bounding box center [372, 235] width 87 height 21
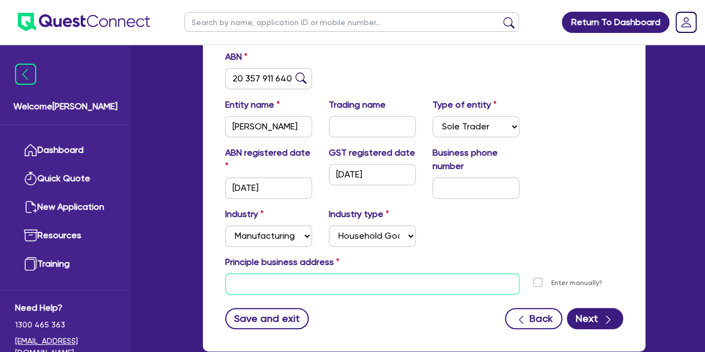
click at [254, 279] on input "text" at bounding box center [372, 283] width 294 height 21
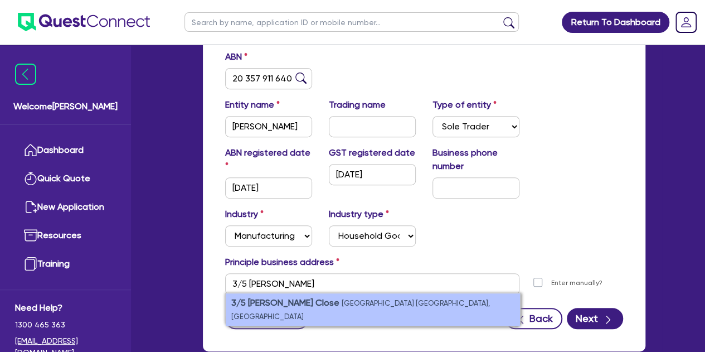
click at [285, 306] on strong "3/5 [PERSON_NAME] Close" at bounding box center [285, 302] width 108 height 11
type input "[STREET_ADDRESS][PERSON_NAME]"
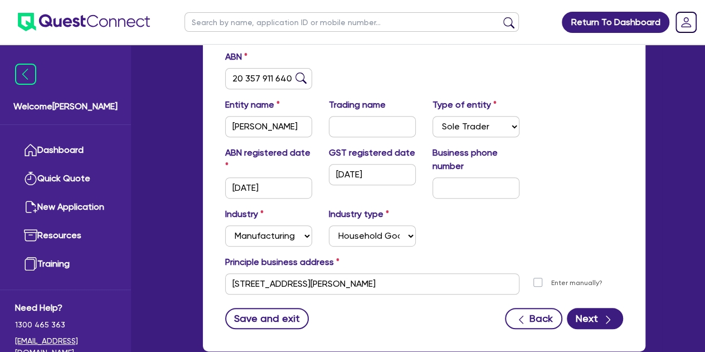
click at [367, 319] on div "Save and exit Back Next" at bounding box center [424, 318] width 415 height 21
click at [589, 317] on button "Next" at bounding box center [595, 318] width 56 height 21
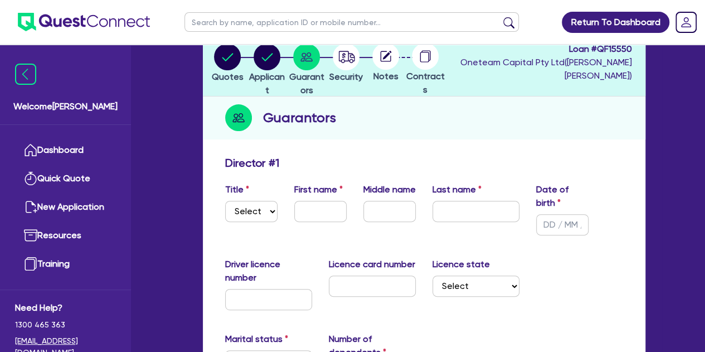
scroll to position [78, 0]
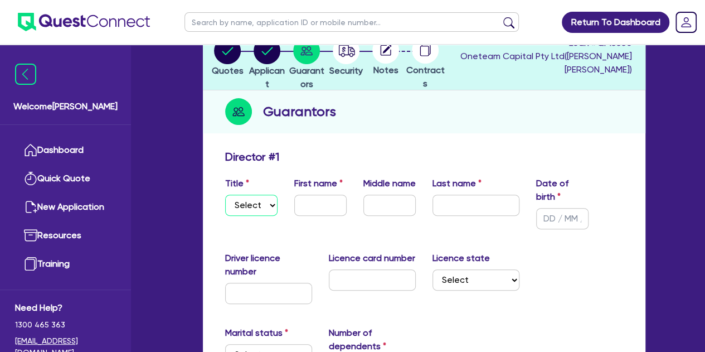
click at [254, 197] on select "Select Mr Mrs Ms Miss Dr" at bounding box center [251, 204] width 52 height 21
select select "MR"
click at [225, 194] on select "Select Mr Mrs Ms Miss Dr" at bounding box center [251, 204] width 52 height 21
click at [312, 205] on input "text" at bounding box center [320, 204] width 52 height 21
type input "[PERSON_NAME]"
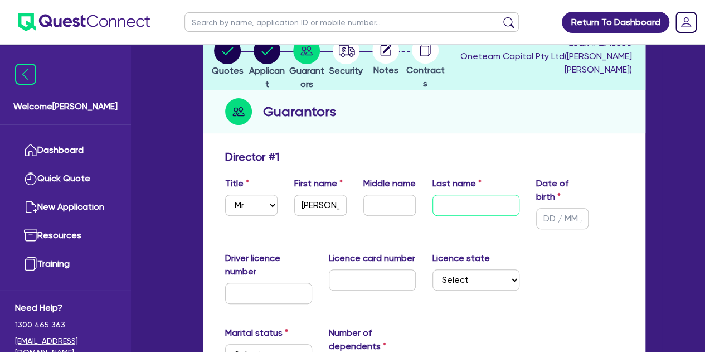
click at [436, 199] on input "text" at bounding box center [475, 204] width 87 height 21
paste input "[PERSON_NAME]"
type input "[PERSON_NAME]"
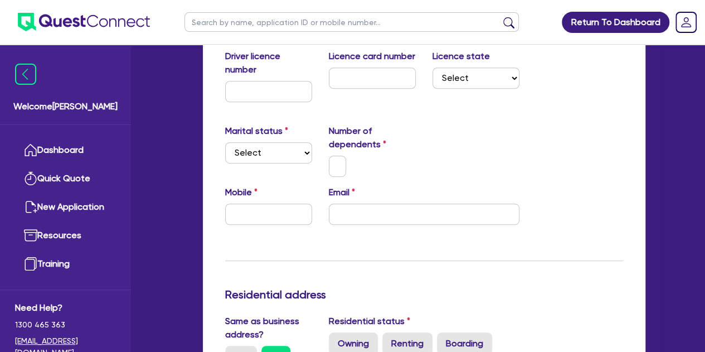
scroll to position [287, 0]
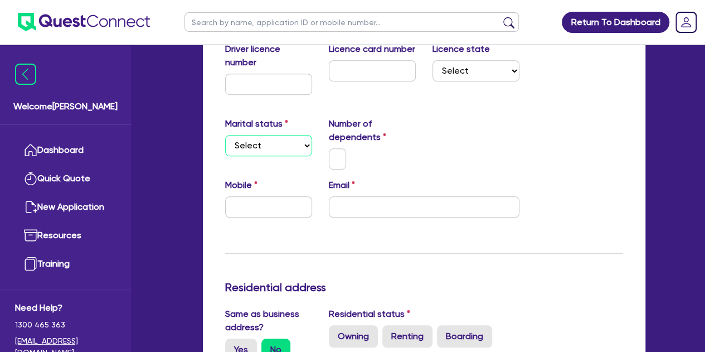
click at [247, 145] on select "Select Single Married De Facto / Partner" at bounding box center [268, 145] width 87 height 21
select select "MARRIED"
click at [225, 135] on select "Select Single Married De Facto / Partner" at bounding box center [268, 145] width 87 height 21
click at [348, 154] on div at bounding box center [337, 158] width 35 height 21
click at [339, 160] on input "text" at bounding box center [338, 158] width 18 height 21
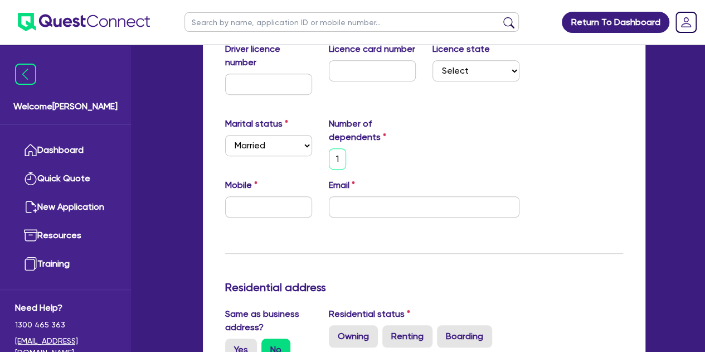
scroll to position [0, 2]
type input "1"
click at [395, 162] on div "1" at bounding box center [372, 158] width 104 height 21
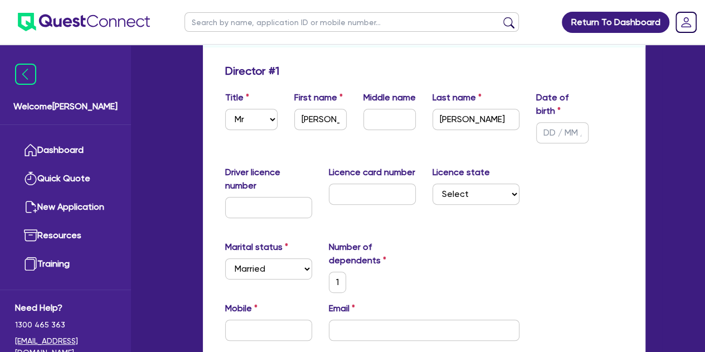
scroll to position [167, 0]
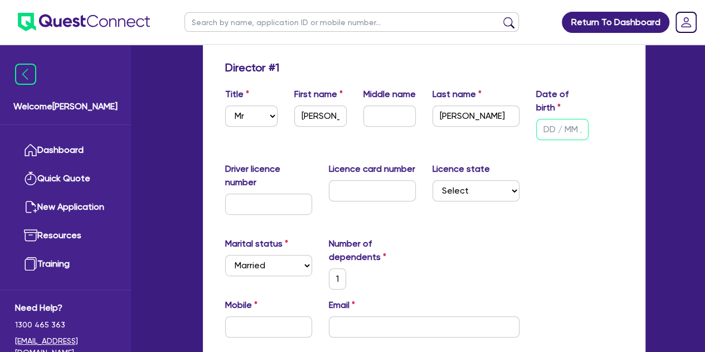
click at [547, 128] on input "text" at bounding box center [562, 129] width 52 height 21
type input "1 / /"
type input "1"
type input "14/ /"
type input "1"
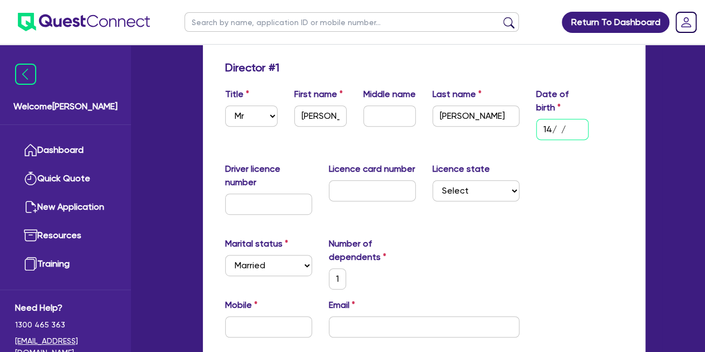
type input "14/0 /"
type input "1"
type input "14/03/"
type input "1"
type input "14/03/1"
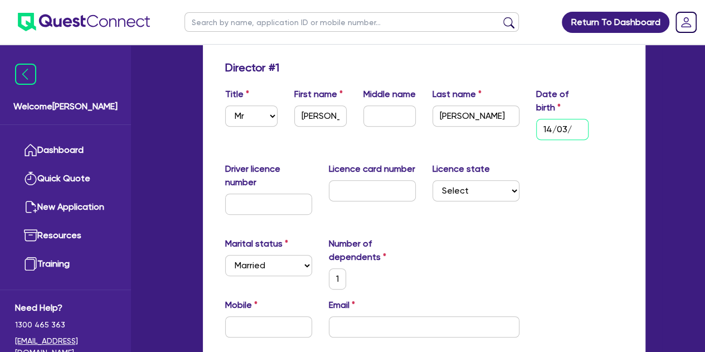
type input "1"
type input "[DATE]"
type input "1"
type input "14/03/197"
type input "1"
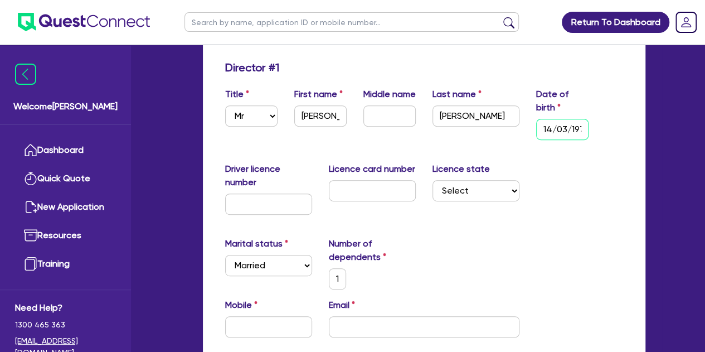
type input "[DATE]"
type input "1"
type input "[DATE]"
click at [567, 184] on div "Driver licence number Licence card number Licence state Select [GEOGRAPHIC_DATA…" at bounding box center [424, 192] width 415 height 61
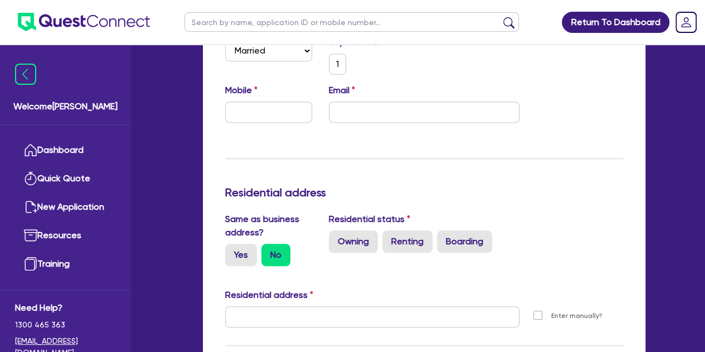
scroll to position [401, 0]
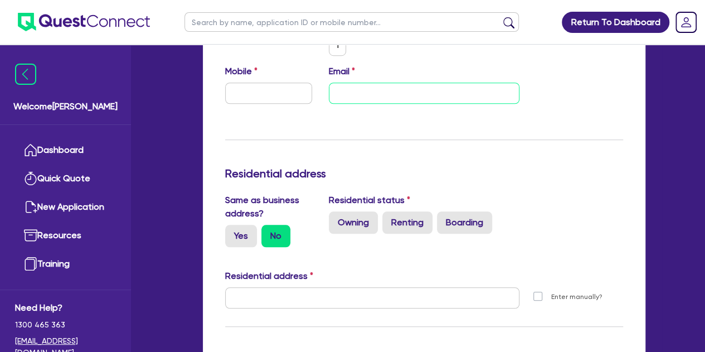
click at [374, 85] on input "email" at bounding box center [424, 92] width 191 height 21
paste input "[EMAIL_ADDRESS][DOMAIN_NAME]"
type input "1"
type input "[EMAIL_ADDRESS][DOMAIN_NAME]"
click at [247, 92] on input "text" at bounding box center [268, 92] width 87 height 21
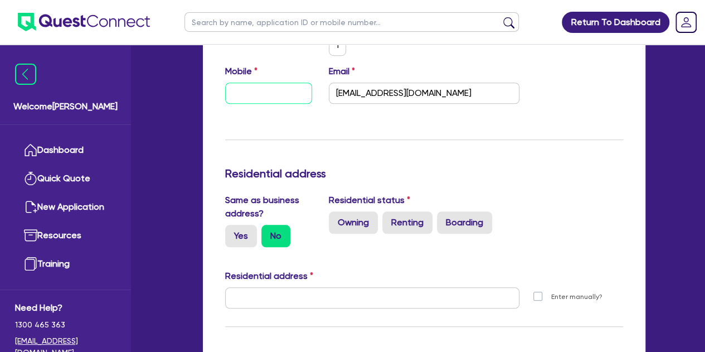
paste input "4111 480 84"
type input "1"
type input "4111 480 84"
click at [230, 95] on input "4111 480 84" at bounding box center [268, 92] width 87 height 21
type input "1"
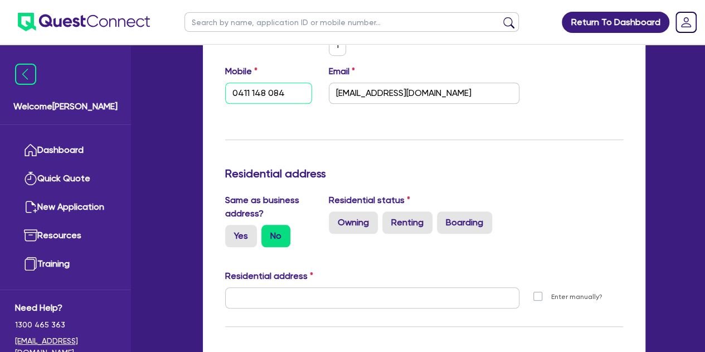
type input "0411 148 084"
click at [216, 139] on div "Update residential status for Director #1 Boarding is only acceptable when the …" at bounding box center [424, 356] width 442 height 1069
click at [337, 220] on label "Owning" at bounding box center [353, 222] width 49 height 22
click at [336, 218] on input "Owning" at bounding box center [332, 214] width 7 height 7
radio input "true"
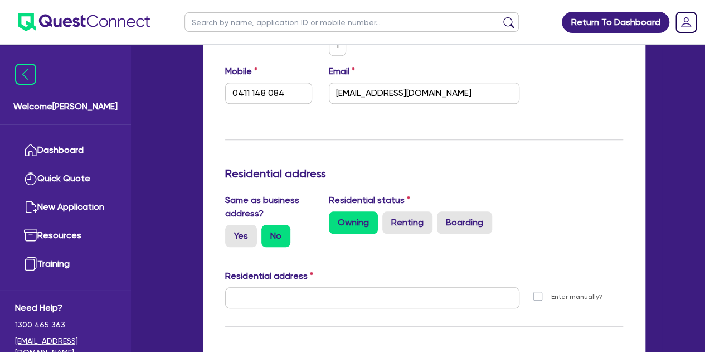
type input "1"
type input "0411 148 084"
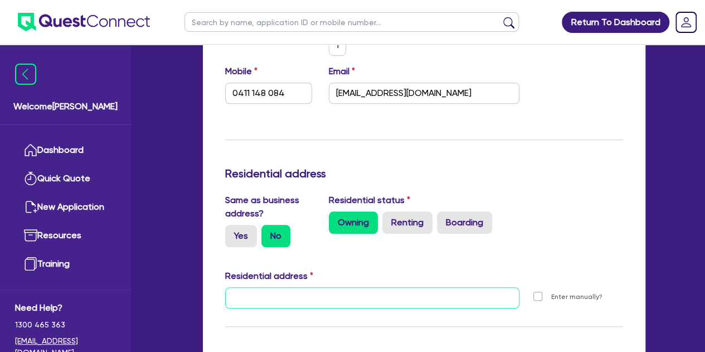
click at [265, 298] on input "text" at bounding box center [372, 297] width 294 height 21
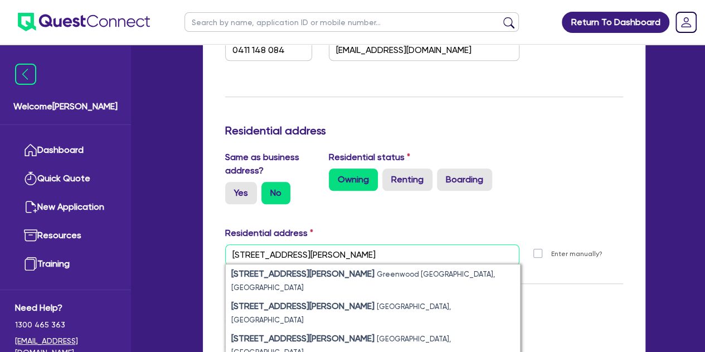
scroll to position [455, 0]
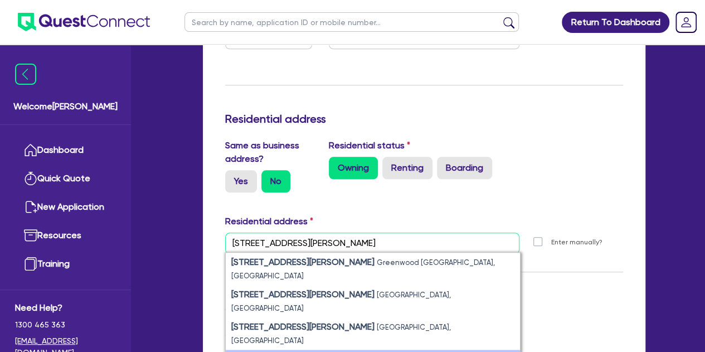
type input "[STREET_ADDRESS][PERSON_NAME]"
type input "1"
type input "0411 148 084"
type input "[STREET_ADDRESS][PERSON_NAME]"
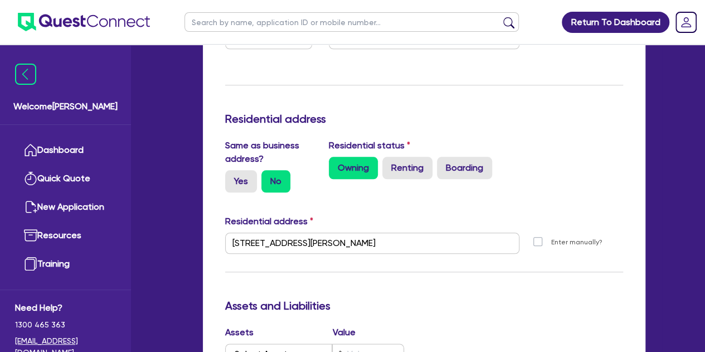
click at [331, 193] on div "Same as business address? Yes No Residential status Owning Renting Boarding" at bounding box center [424, 170] width 415 height 62
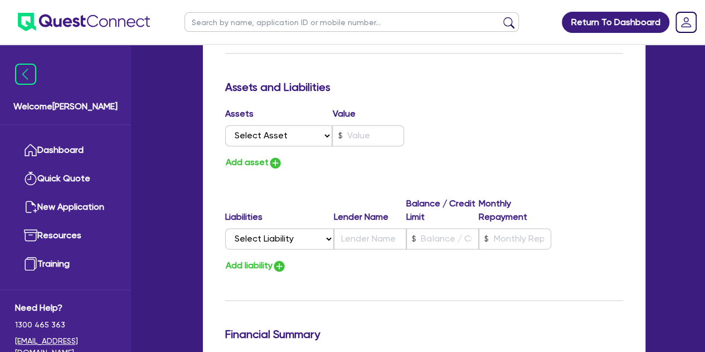
scroll to position [674, 0]
click at [293, 139] on select "Select Asset Cash Property Investment property Vehicle Truck Trailer Equipment …" at bounding box center [279, 134] width 108 height 21
click at [286, 134] on select "Select Asset Cash Property Investment property Vehicle Truck Trailer Equipment …" at bounding box center [279, 134] width 108 height 21
select select "CASH"
click at [225, 124] on select "Select Asset Cash Property Investment property Vehicle Truck Trailer Equipment …" at bounding box center [279, 134] width 108 height 21
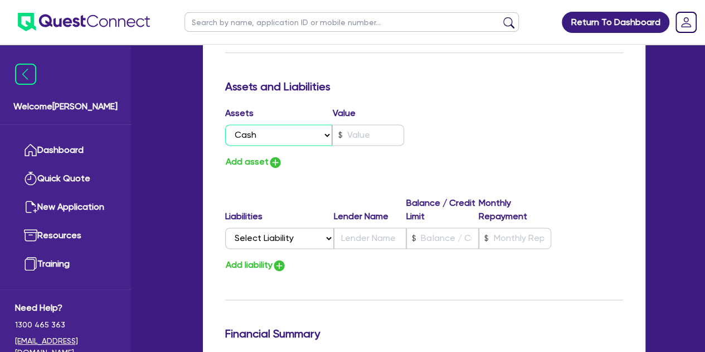
type input "1"
type input "0411 148 084"
click at [353, 137] on input "text" at bounding box center [368, 134] width 72 height 21
type input "1"
type input "0411 148 084"
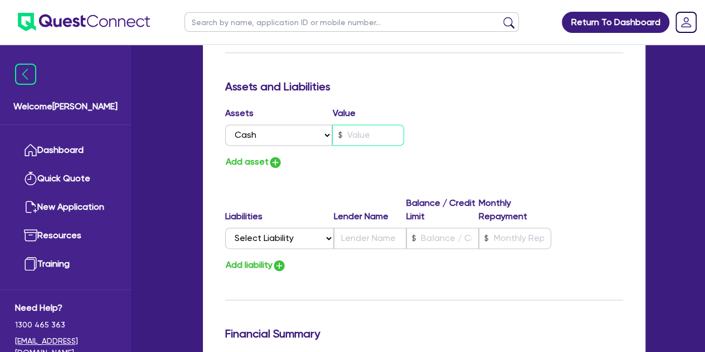
type input "3"
type input "1"
type input "0411 148 084"
type input "30"
type input "1"
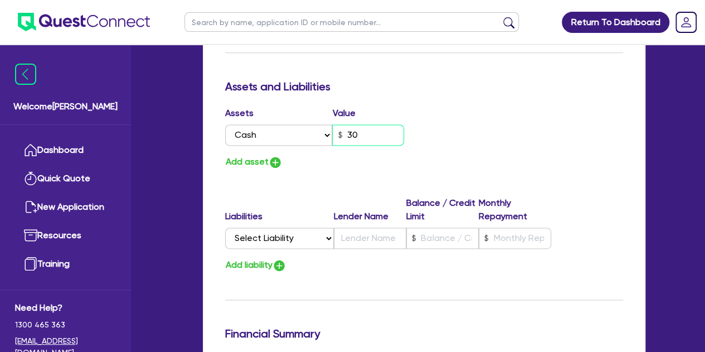
type input "0411 148 084"
type input "300"
type input "1"
type input "0411 148 084"
type input "3,000"
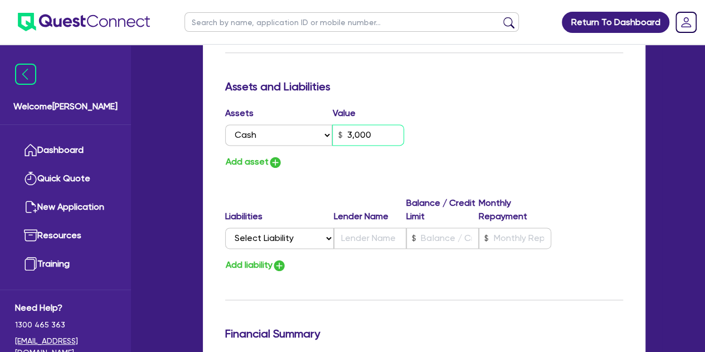
type input "1"
type input "0411 148 084"
type input "30,000"
click at [256, 167] on button "Add asset" at bounding box center [253, 161] width 57 height 15
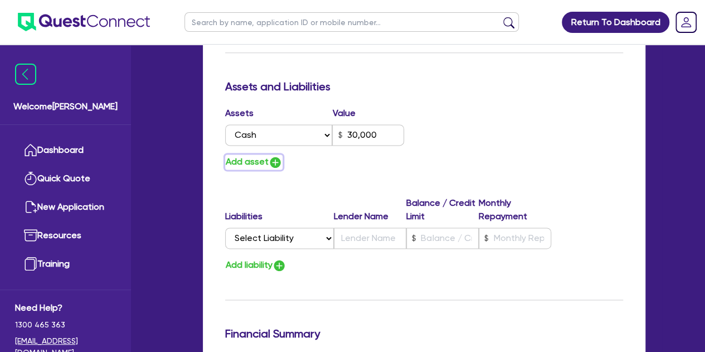
type input "1"
type input "0411 148 084"
type input "30,000"
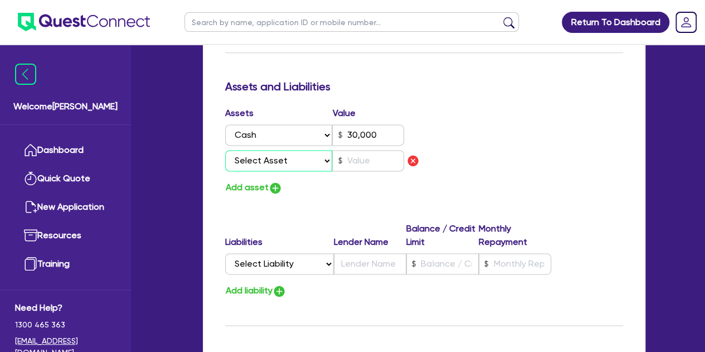
click at [269, 166] on select "Select Asset Cash Property Investment property Vehicle Truck Trailer Equipment …" at bounding box center [279, 160] width 108 height 21
select select "PROPERTY"
click at [225, 150] on select "Select Asset Cash Property Investment property Vehicle Truck Trailer Equipment …" at bounding box center [279, 160] width 108 height 21
type input "1"
type input "0411 148 084"
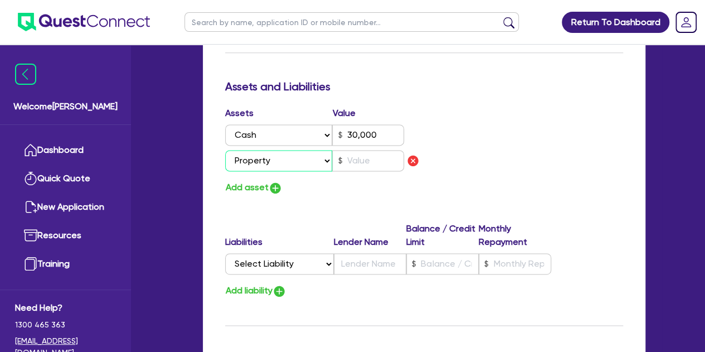
type input "30,000"
click at [347, 155] on input "text" at bounding box center [368, 160] width 72 height 21
type input "1"
type input "0411 148 084"
type input "30,000"
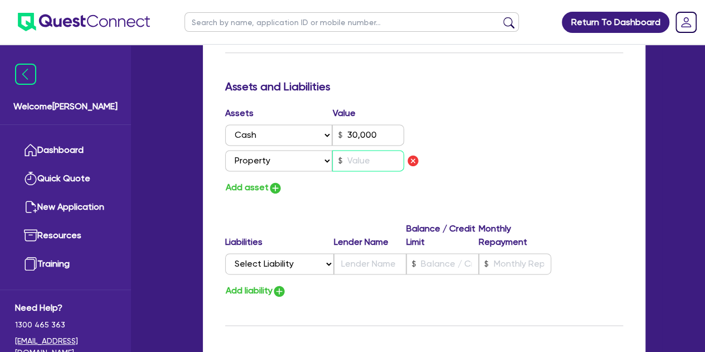
type input "1"
type input "0411 148 084"
type input "30,000"
type input "10"
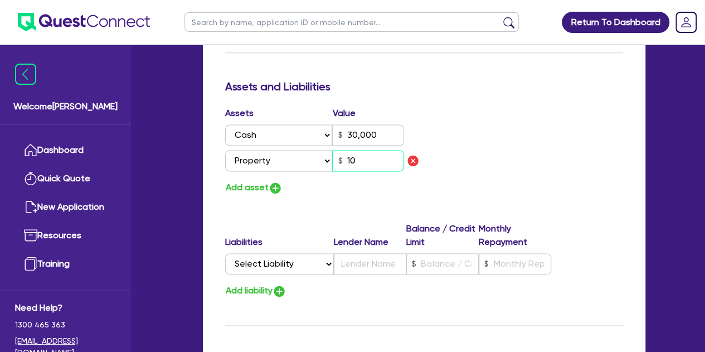
type input "1"
type input "0411 148 084"
type input "30,000"
type input "100"
type input "1"
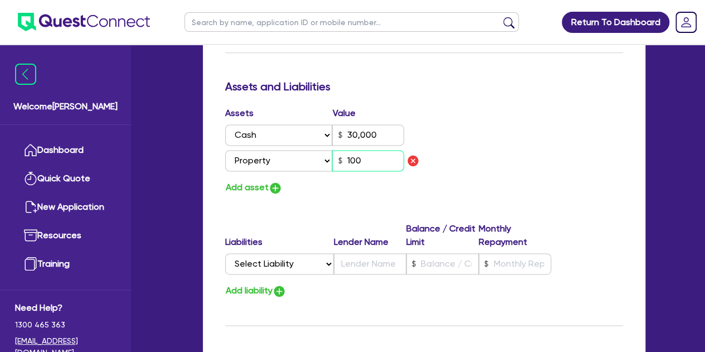
type input "0411 148 084"
type input "30,000"
type input "1,000"
type input "1"
type input "0411 148 084"
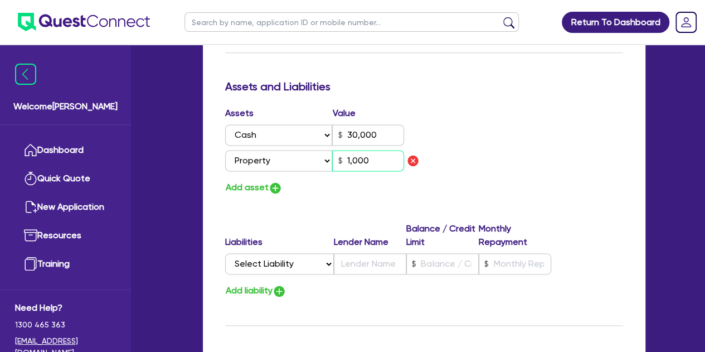
type input "30,000"
type input "10,000"
type input "1"
type input "0411 148 084"
type input "30,000"
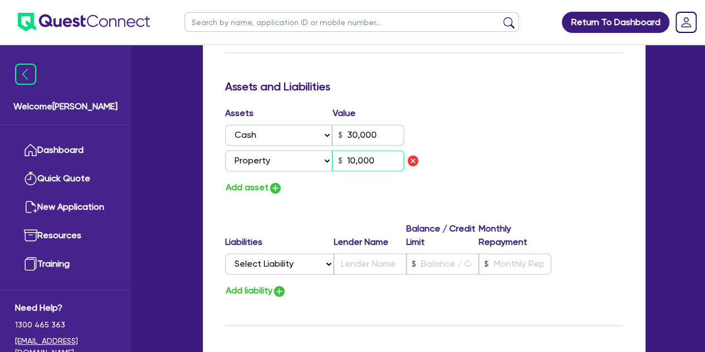
type input "100,000"
type input "1"
type input "0411 148 084"
type input "30,000"
type input "1,000,000"
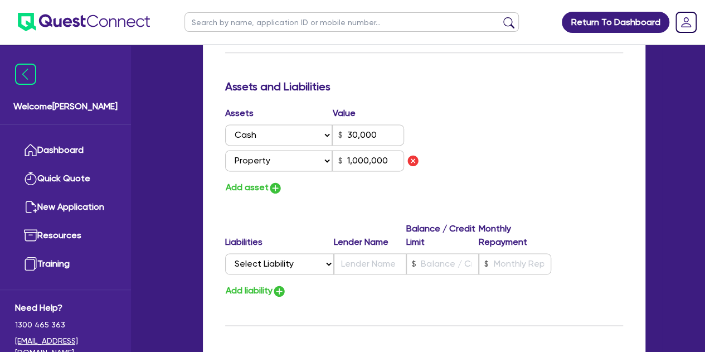
click at [318, 205] on div "Update residential status for Director #1 Boarding is only acceptable when the …" at bounding box center [424, 12] width 398 height 917
click at [255, 182] on button "Add asset" at bounding box center [253, 187] width 57 height 15
type input "1"
type input "0411 148 084"
type input "30,000"
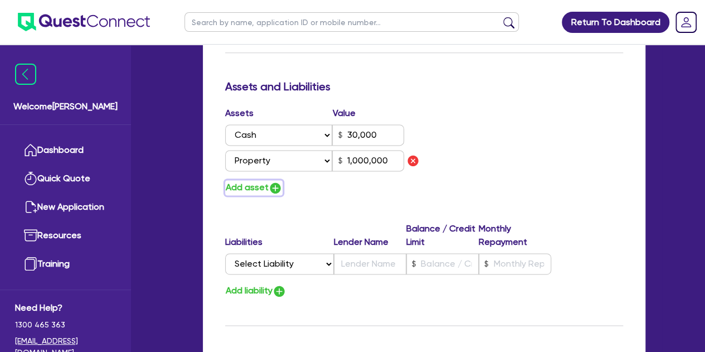
type input "1,000,000"
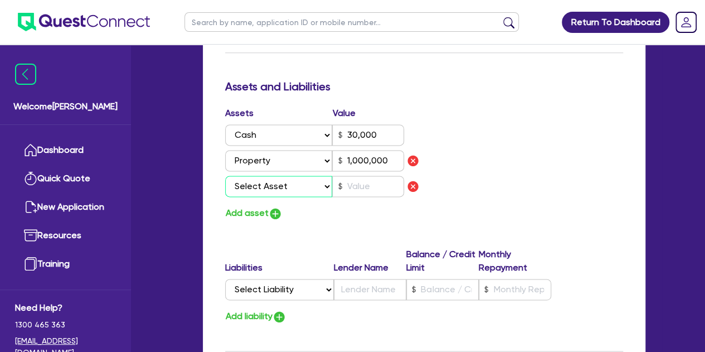
click at [263, 191] on select "Select Asset Cash Property Investment property Vehicle Truck Trailer Equipment …" at bounding box center [279, 186] width 108 height 21
select select "PROPERTY"
click at [225, 176] on select "Select Asset Cash Property Investment property Vehicle Truck Trailer Equipment …" at bounding box center [279, 186] width 108 height 21
type input "1"
click at [346, 182] on input "text" at bounding box center [368, 186] width 72 height 21
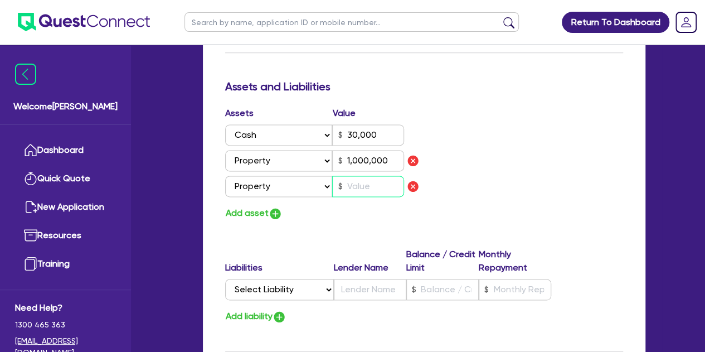
click at [366, 179] on input "text" at bounding box center [368, 186] width 72 height 21
click at [340, 233] on div "Update residential status for Director #1 Boarding is only acceptable when the …" at bounding box center [424, 25] width 398 height 942
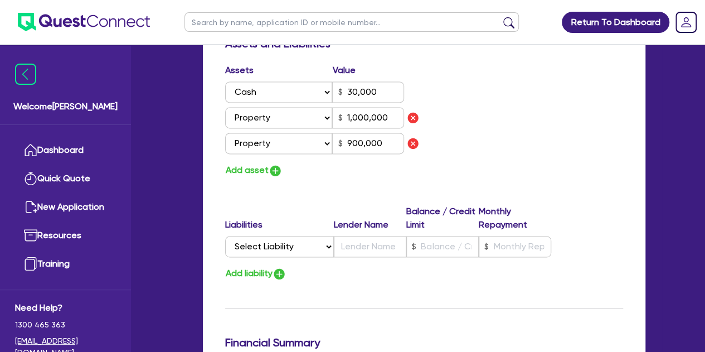
scroll to position [718, 0]
click at [276, 245] on select "Select Liability Credit card Mortgage Investment property loan Vehicle loan Tru…" at bounding box center [279, 245] width 109 height 21
click at [225, 235] on select "Select Liability Credit card Mortgage Investment property loan Vehicle loan Tru…" at bounding box center [279, 245] width 109 height 21
click at [366, 232] on div "Liabilities Lender Name Balance / Credit Limit Monthly Repayment" at bounding box center [388, 219] width 326 height 31
click at [363, 238] on input "text" at bounding box center [370, 245] width 72 height 21
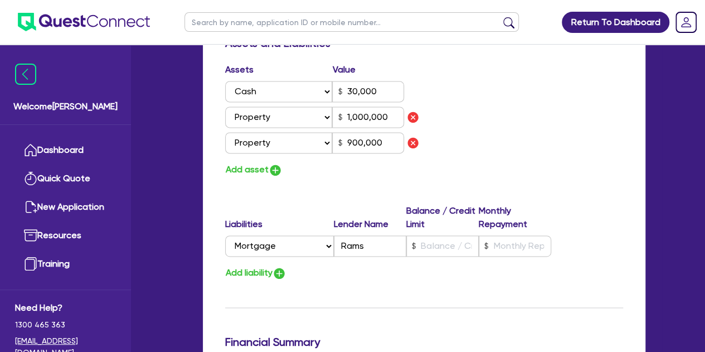
click at [428, 237] on input "text" at bounding box center [442, 245] width 72 height 21
click at [510, 244] on input "text" at bounding box center [515, 245] width 72 height 21
click at [520, 138] on div "Assets Value Select Asset Cash Property Investment property Vehicle Truck Trail…" at bounding box center [424, 120] width 415 height 114
click at [261, 174] on button "Add asset" at bounding box center [253, 169] width 57 height 15
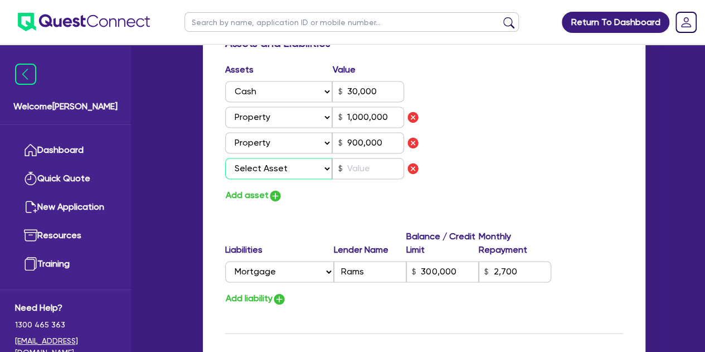
click at [272, 168] on select "Select Asset Cash Property Investment property Vehicle Truck Trailer Equipment …" at bounding box center [279, 168] width 108 height 21
click at [225, 158] on select "Select Asset Cash Property Investment property Vehicle Truck Trailer Equipment …" at bounding box center [279, 168] width 108 height 21
click at [347, 169] on input "text" at bounding box center [368, 168] width 72 height 21
click at [520, 162] on div "Assets Value Select Asset Cash Property Investment property Vehicle Truck Trail…" at bounding box center [424, 133] width 415 height 140
click at [261, 198] on button "Add asset" at bounding box center [253, 195] width 57 height 15
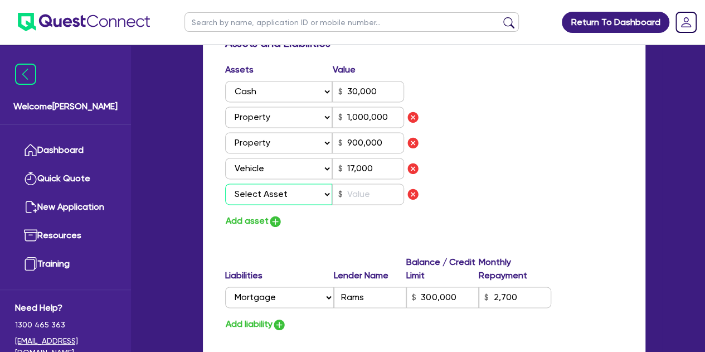
click at [272, 198] on select "Select Asset Cash Property Investment property Vehicle Truck Trailer Equipment …" at bounding box center [279, 193] width 108 height 21
click at [225, 183] on select "Select Asset Cash Property Investment property Vehicle Truck Trailer Equipment …" at bounding box center [279, 193] width 108 height 21
click at [349, 198] on input "text" at bounding box center [368, 193] width 72 height 21
click at [499, 221] on div "Assets Value Select Asset Cash Property Investment property Vehicle Truck Trail…" at bounding box center [424, 146] width 415 height 166
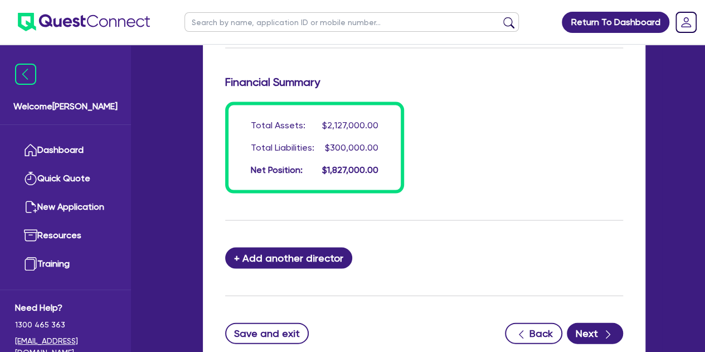
scroll to position [1108, 0]
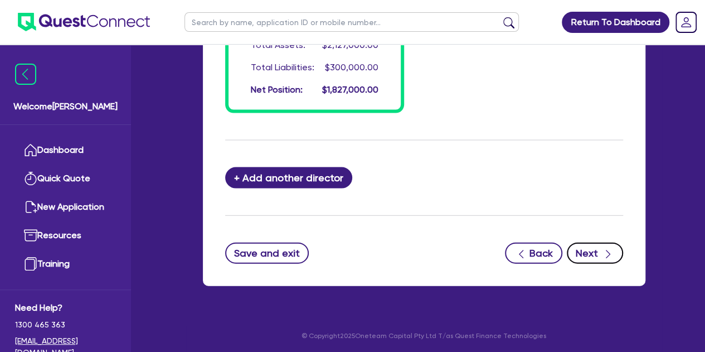
click at [599, 251] on button "Next" at bounding box center [595, 252] width 56 height 21
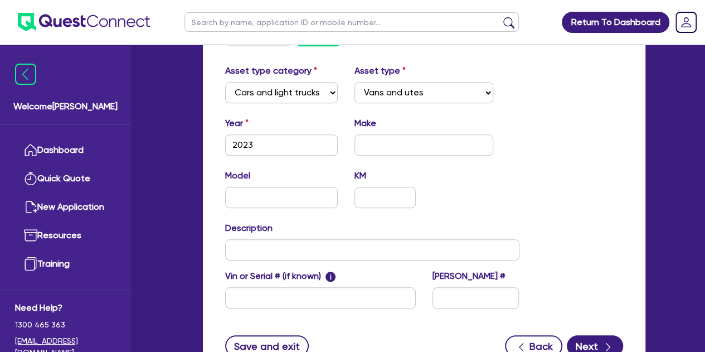
scroll to position [447, 0]
click at [367, 152] on input "text" at bounding box center [423, 144] width 139 height 21
click at [279, 196] on input "text" at bounding box center [281, 196] width 113 height 21
click at [503, 197] on div "Model Transporter KM" at bounding box center [372, 192] width 311 height 48
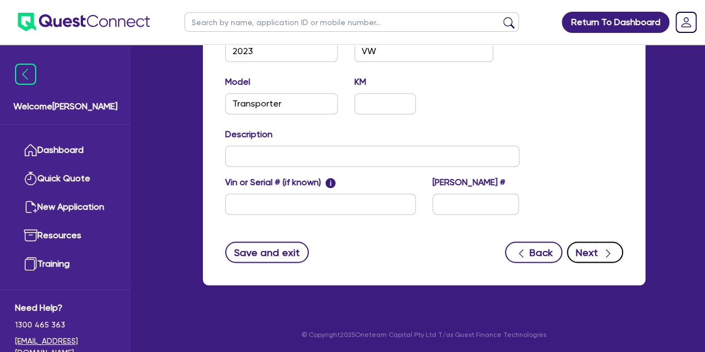
click at [573, 255] on button "Next" at bounding box center [595, 251] width 56 height 21
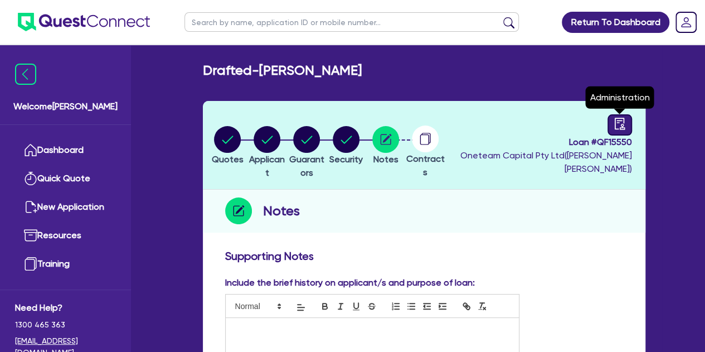
click at [626, 127] on div at bounding box center [619, 124] width 25 height 21
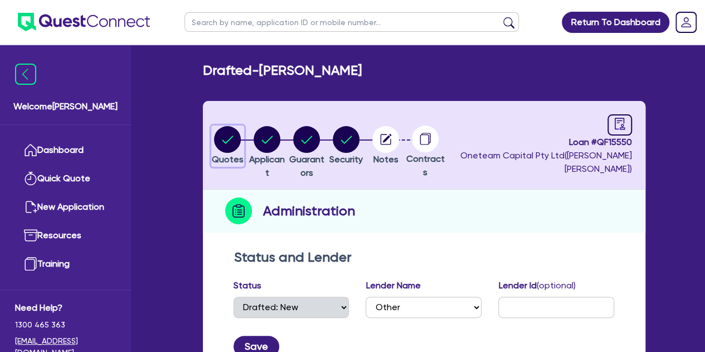
click at [239, 147] on circle "button" at bounding box center [227, 139] width 27 height 27
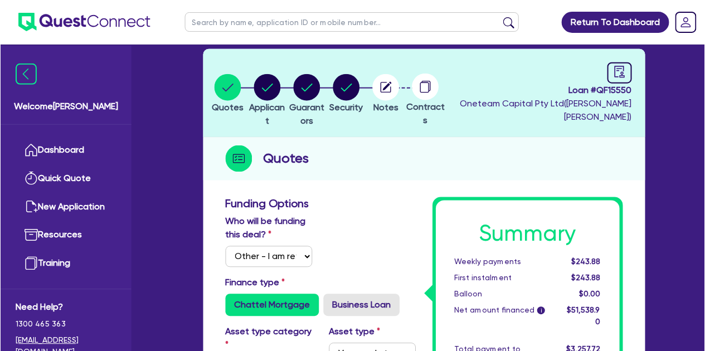
scroll to position [58, 0]
